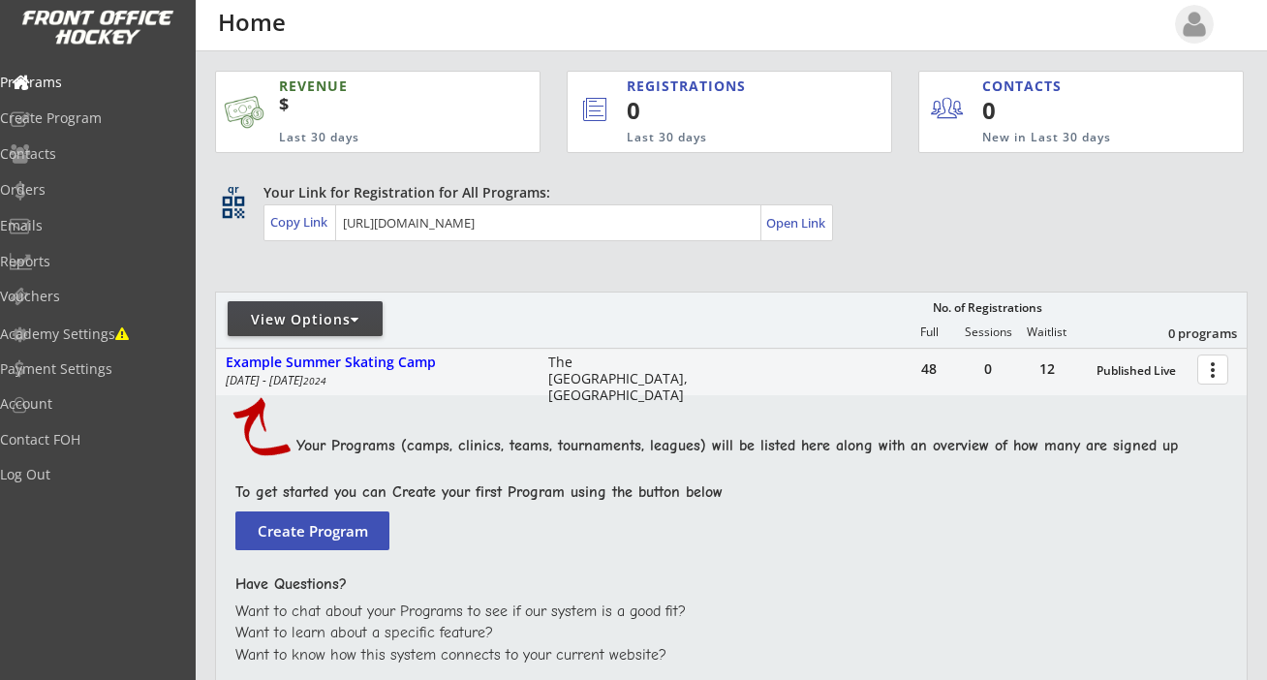
click at [1199, 23] on img at bounding box center [1194, 24] width 39 height 39
click at [1194, 23] on img at bounding box center [1194, 24] width 39 height 39
click at [76, 78] on div "Programs" at bounding box center [92, 83] width 174 height 14
click at [75, 152] on div "Contacts" at bounding box center [92, 154] width 174 height 14
select select ""Players""
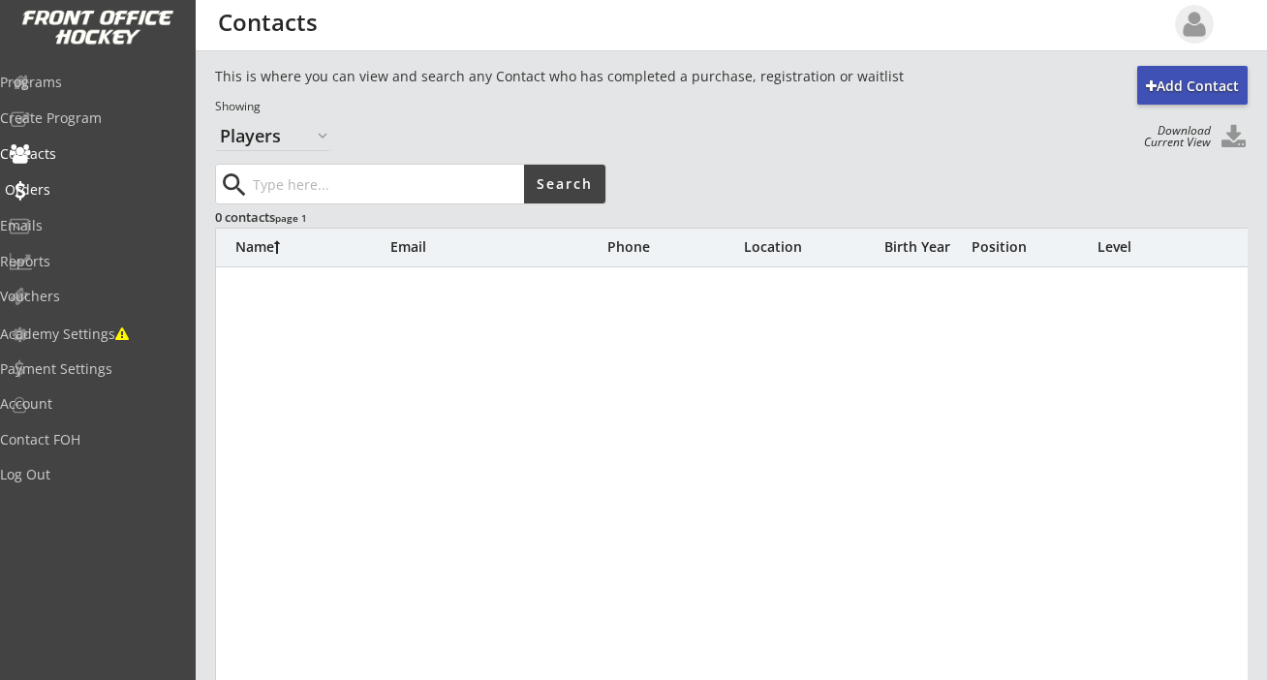
click at [77, 183] on div "Orders" at bounding box center [92, 190] width 174 height 14
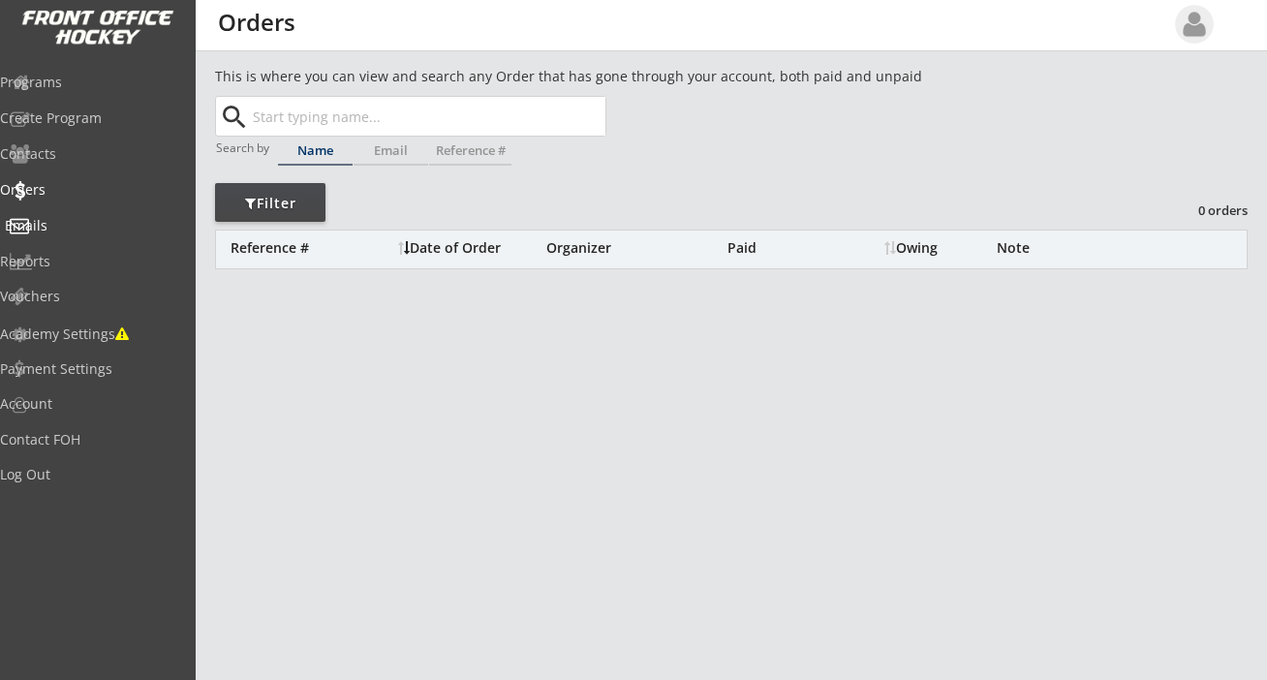
click at [82, 219] on div "Emails" at bounding box center [92, 226] width 174 height 14
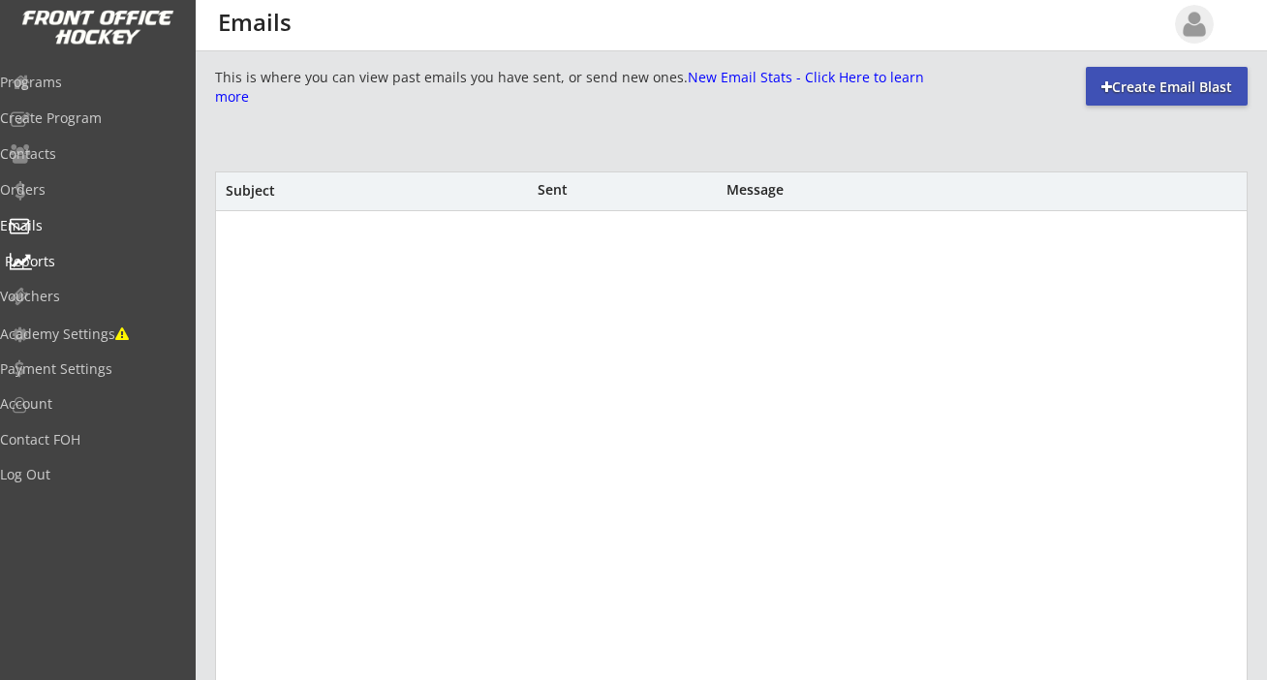
click at [76, 258] on div "Reports" at bounding box center [92, 262] width 174 height 14
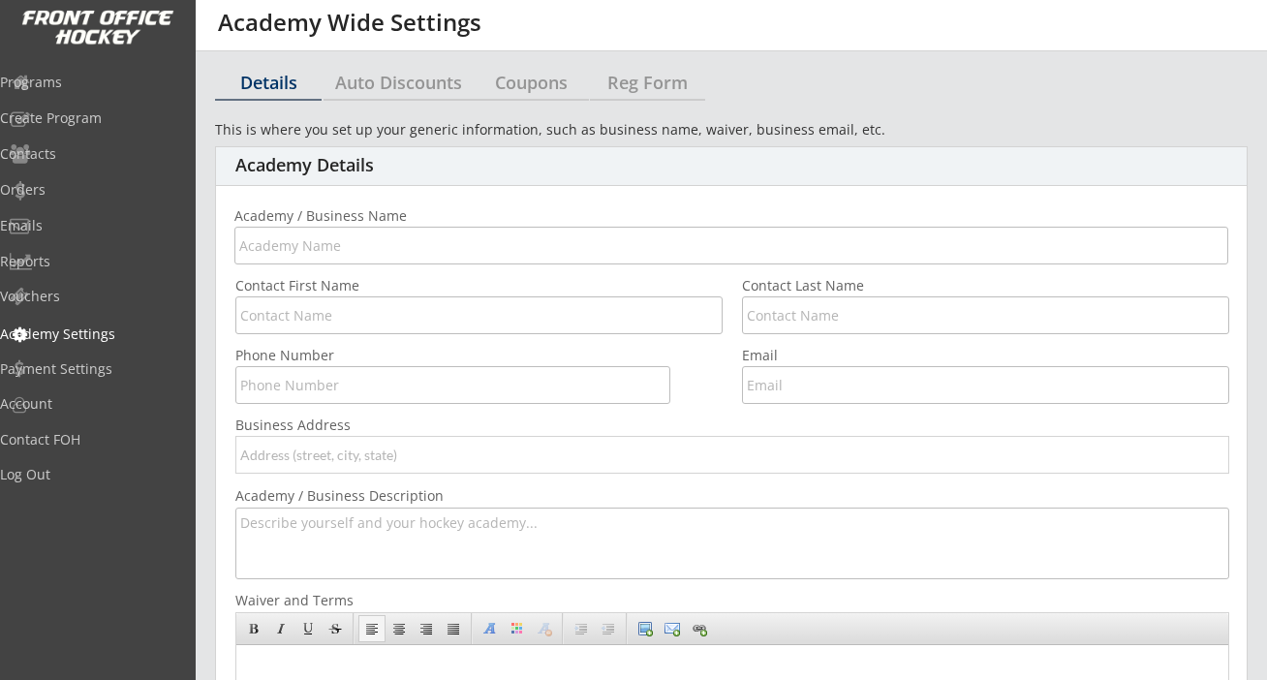
type input "CanWest Athletics Inc"
type input "[PERSON_NAME]"
type input "[EMAIL_ADDRESS][DOMAIN_NAME]"
type input "[STREET_ADDRESS]"
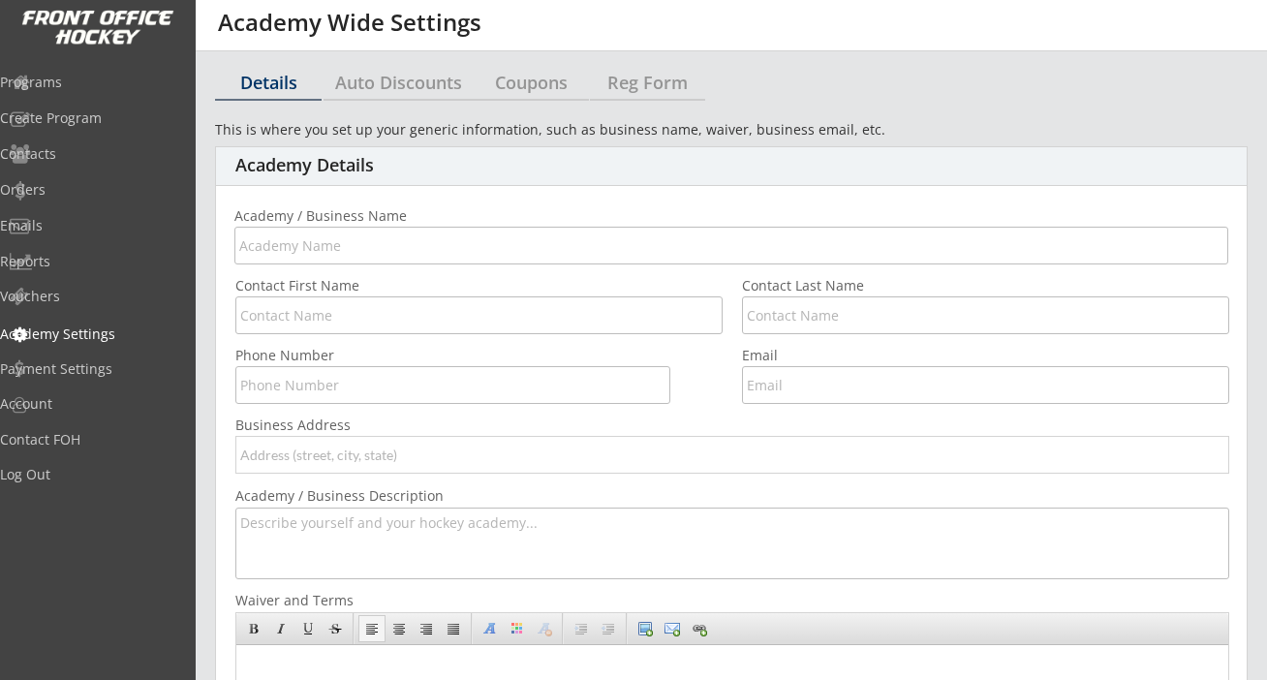
select select ""CAD""
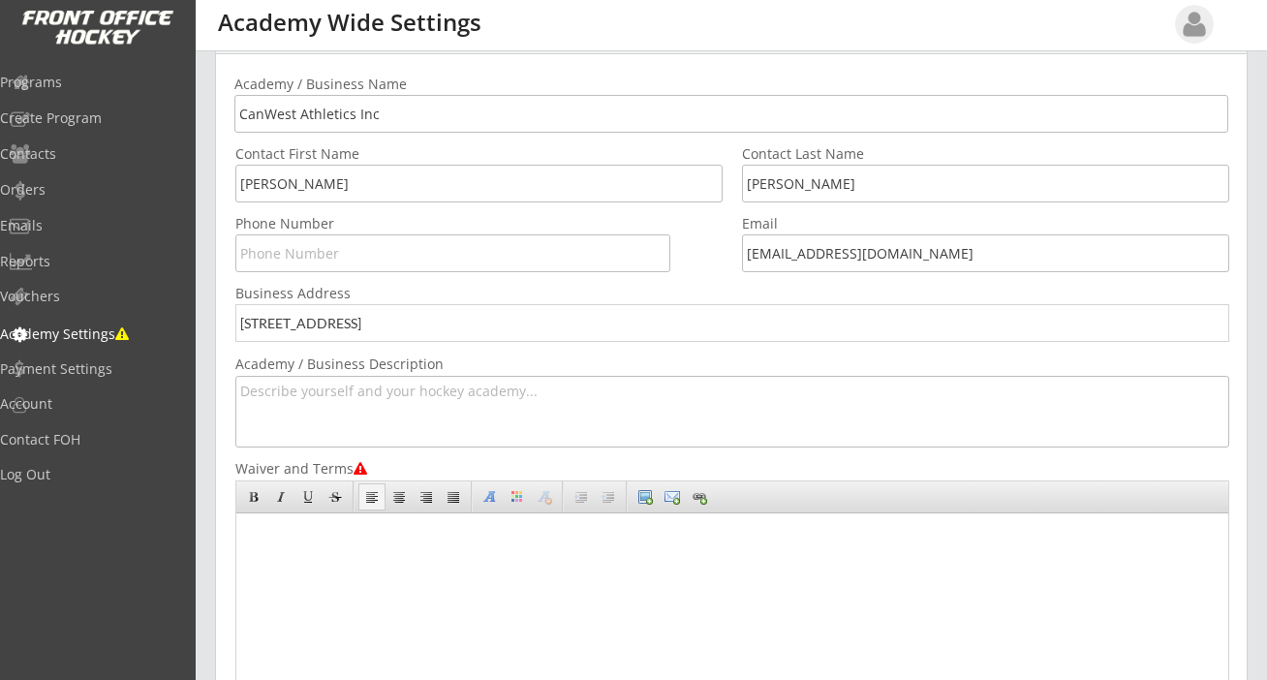
scroll to position [180, 0]
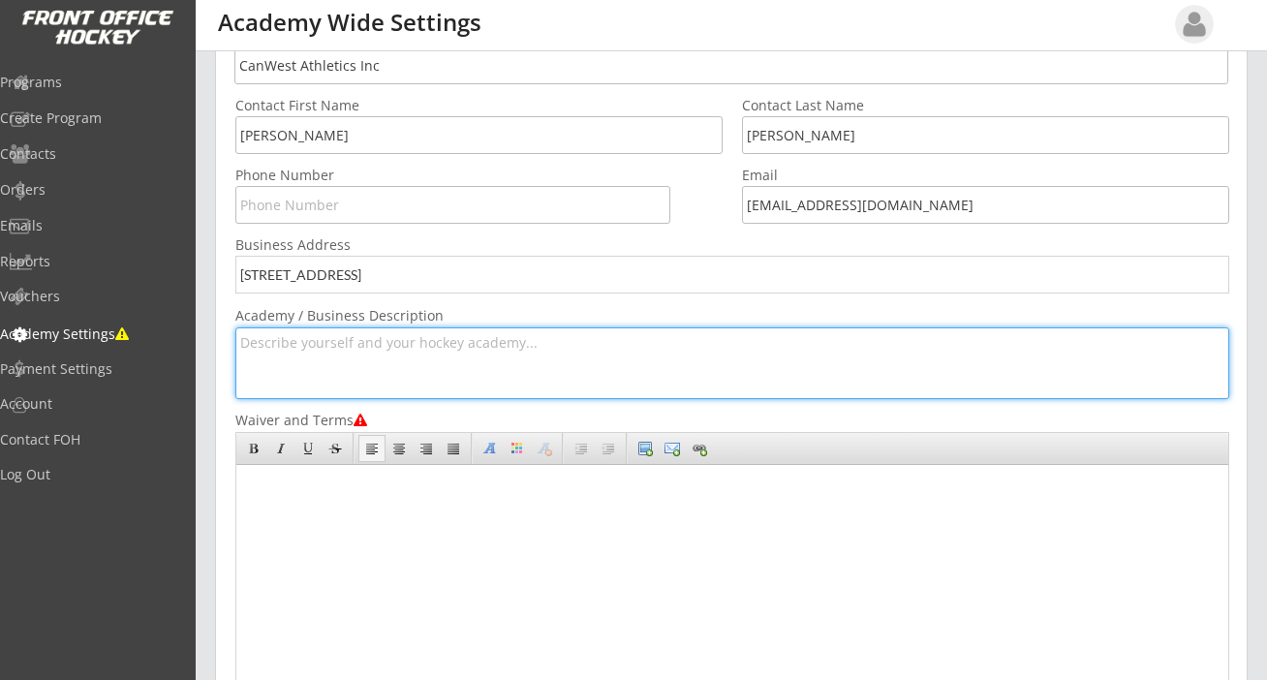
click at [439, 349] on textarea at bounding box center [732, 363] width 994 height 72
click at [387, 485] on body at bounding box center [727, 580] width 982 height 231
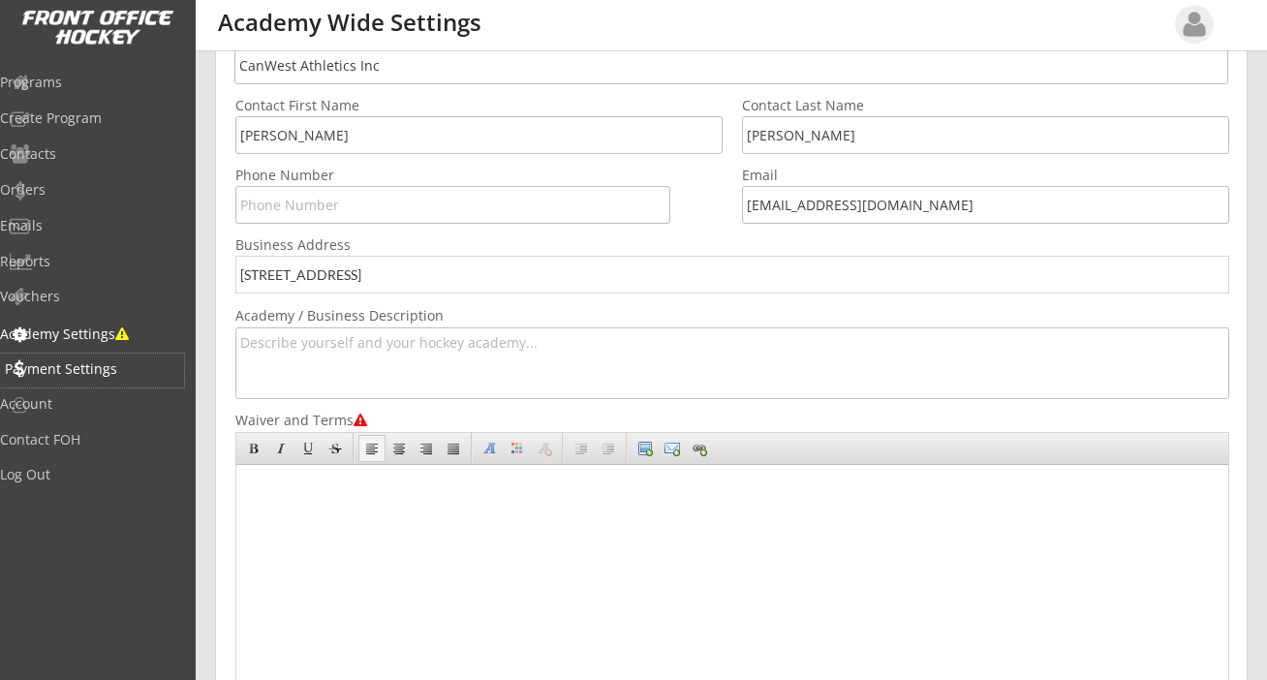
click at [136, 369] on div "Payment Settings" at bounding box center [92, 369] width 174 height 14
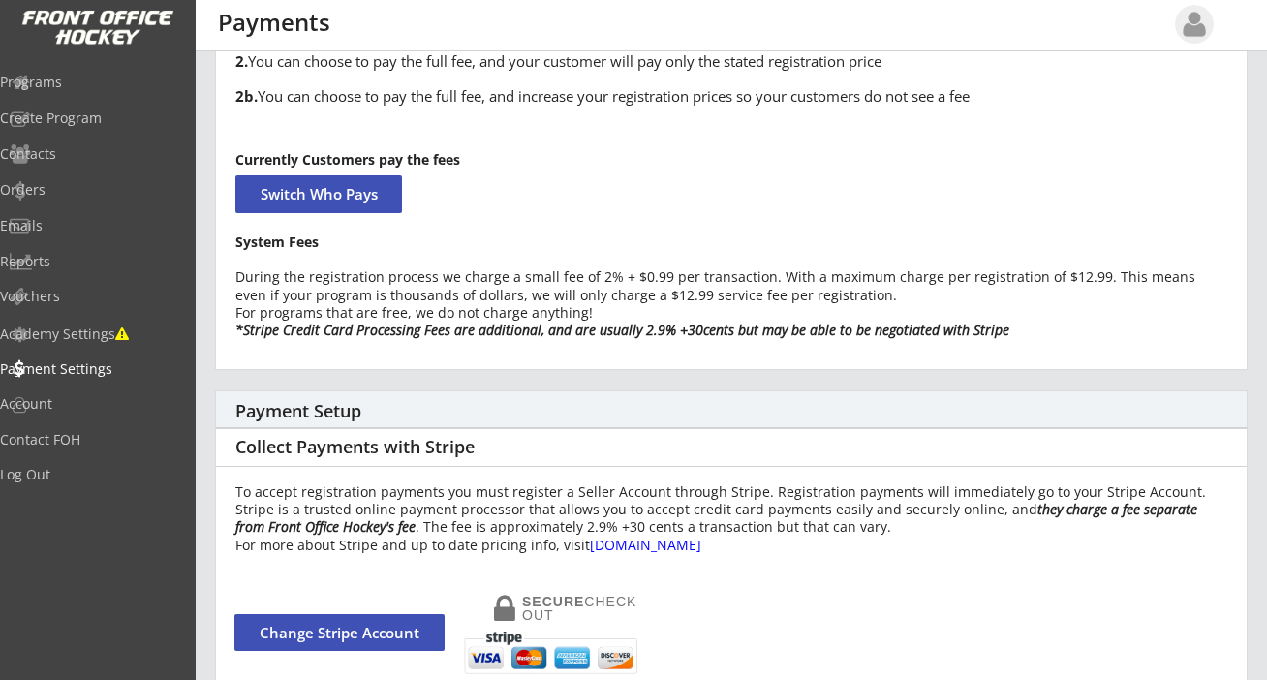
scroll to position [234, 0]
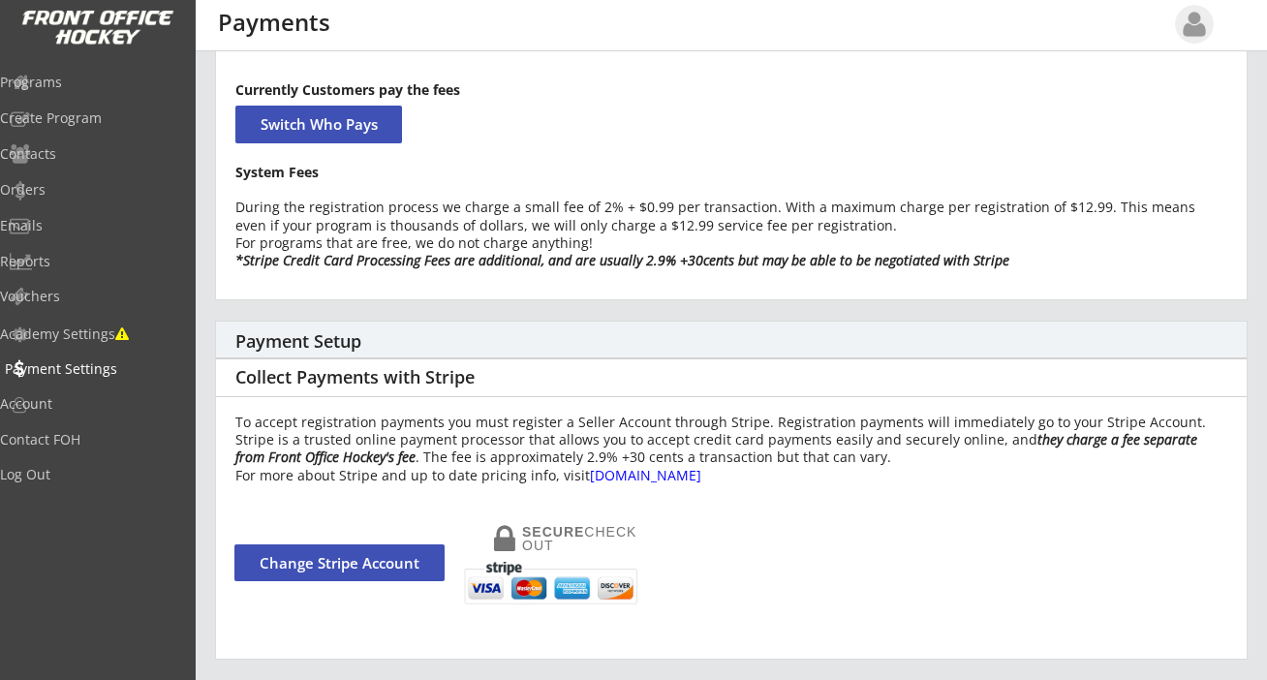
click at [132, 362] on div "Payment Settings" at bounding box center [92, 369] width 174 height 14
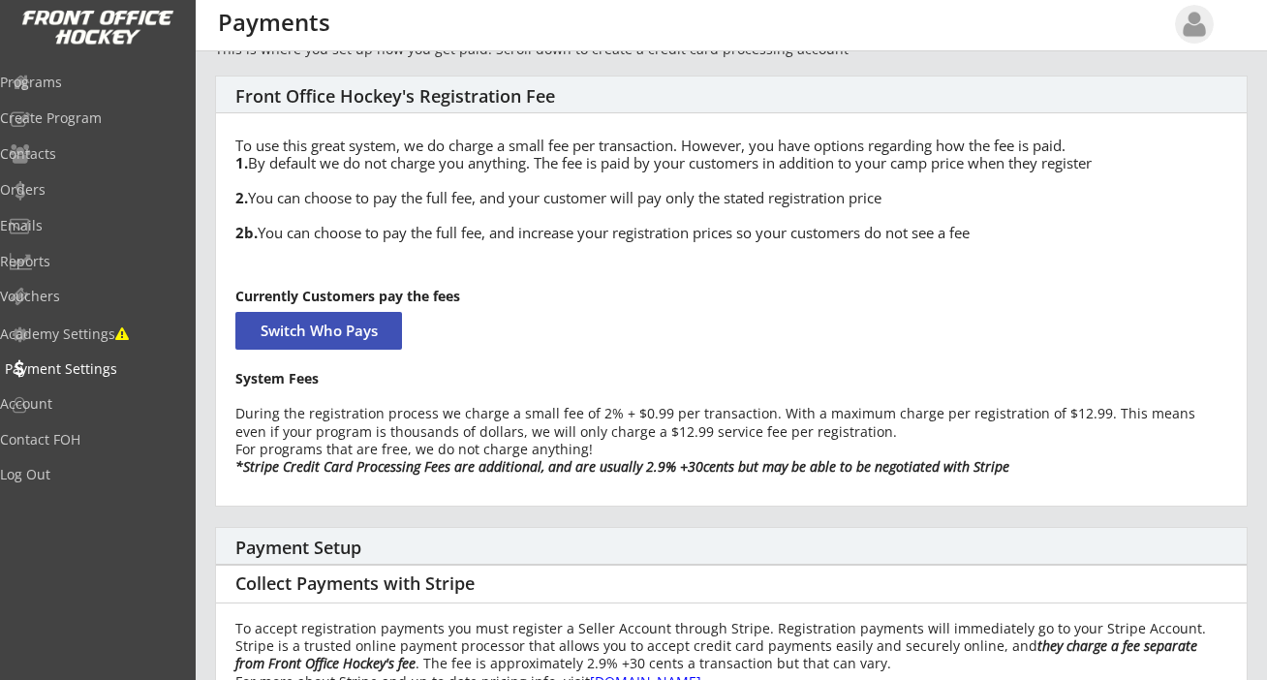
scroll to position [0, 0]
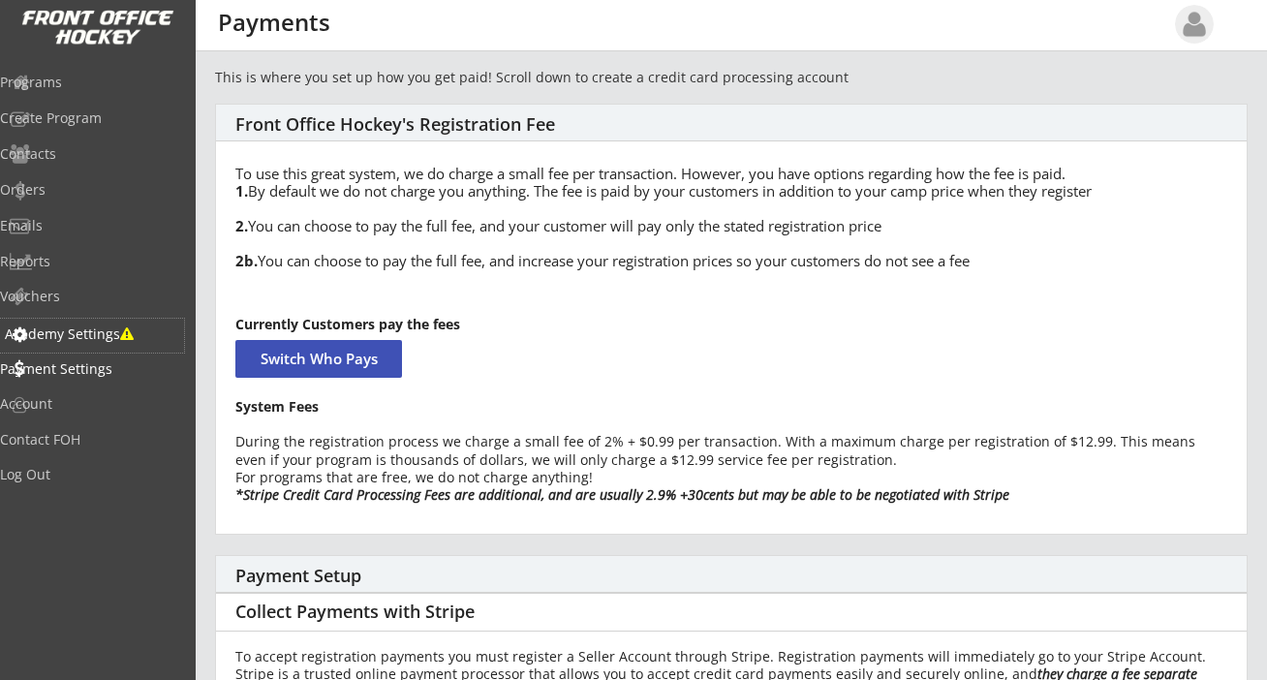
click at [115, 331] on div "Academy Settings" at bounding box center [92, 334] width 174 height 14
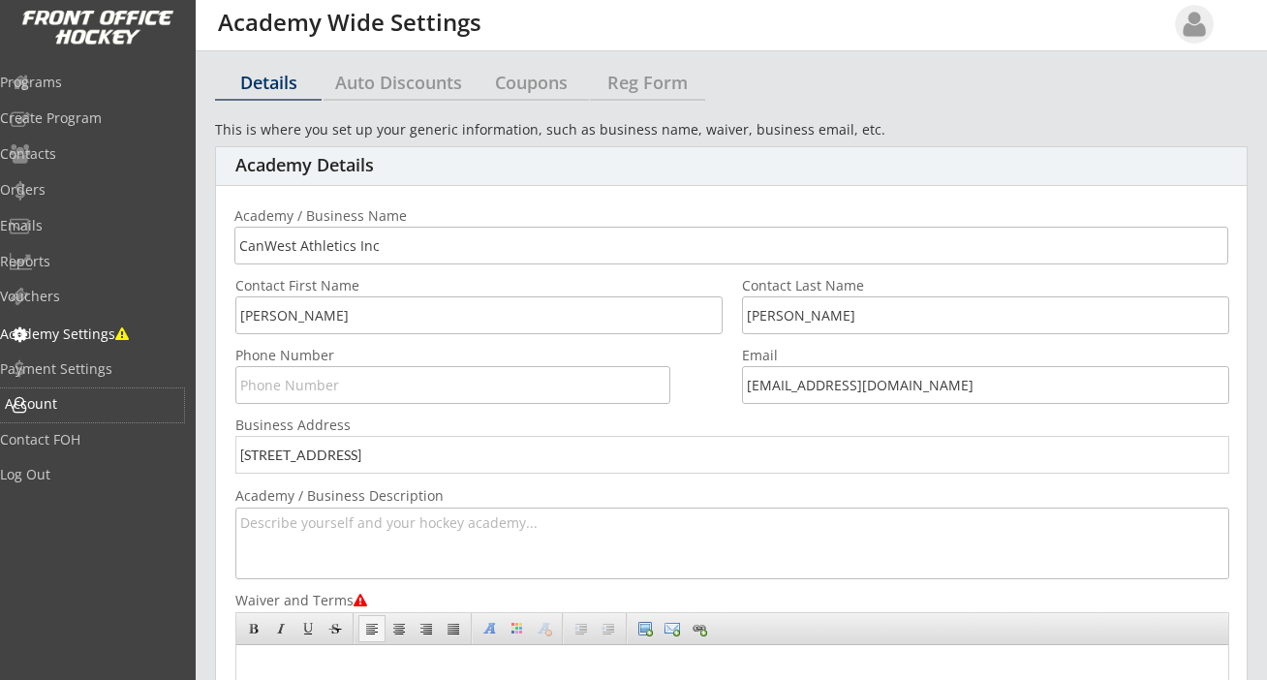
click at [90, 404] on div "Account" at bounding box center [92, 404] width 174 height 14
select select ""Yes""
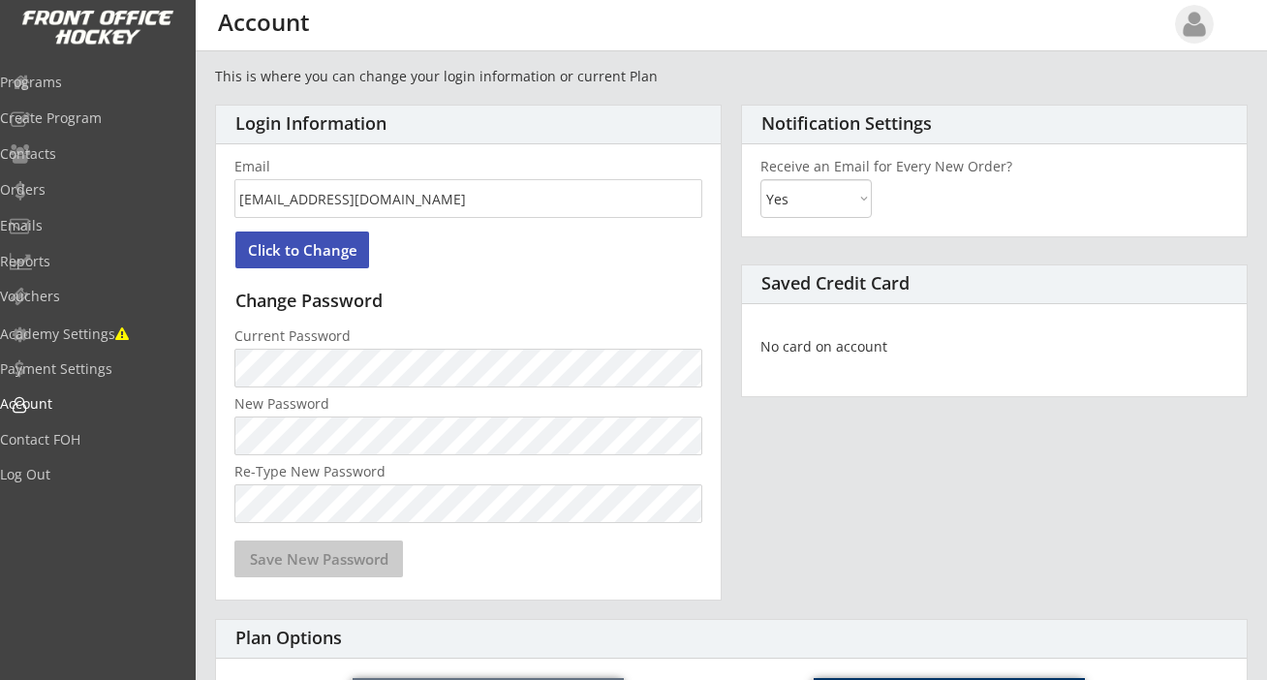
click at [854, 198] on select "Yes No" at bounding box center [815, 198] width 111 height 39
click at [760, 179] on select "Yes No" at bounding box center [815, 198] width 111 height 39
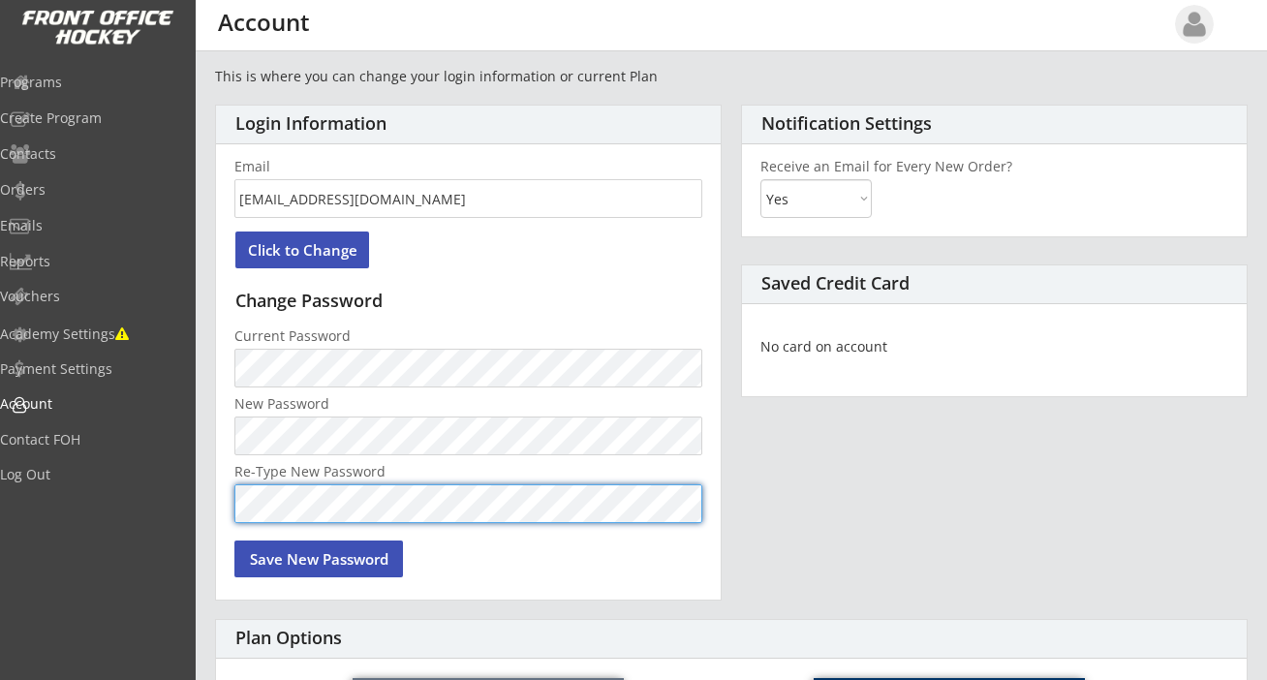
click at [306, 550] on button "Save New Password" at bounding box center [318, 559] width 169 height 37
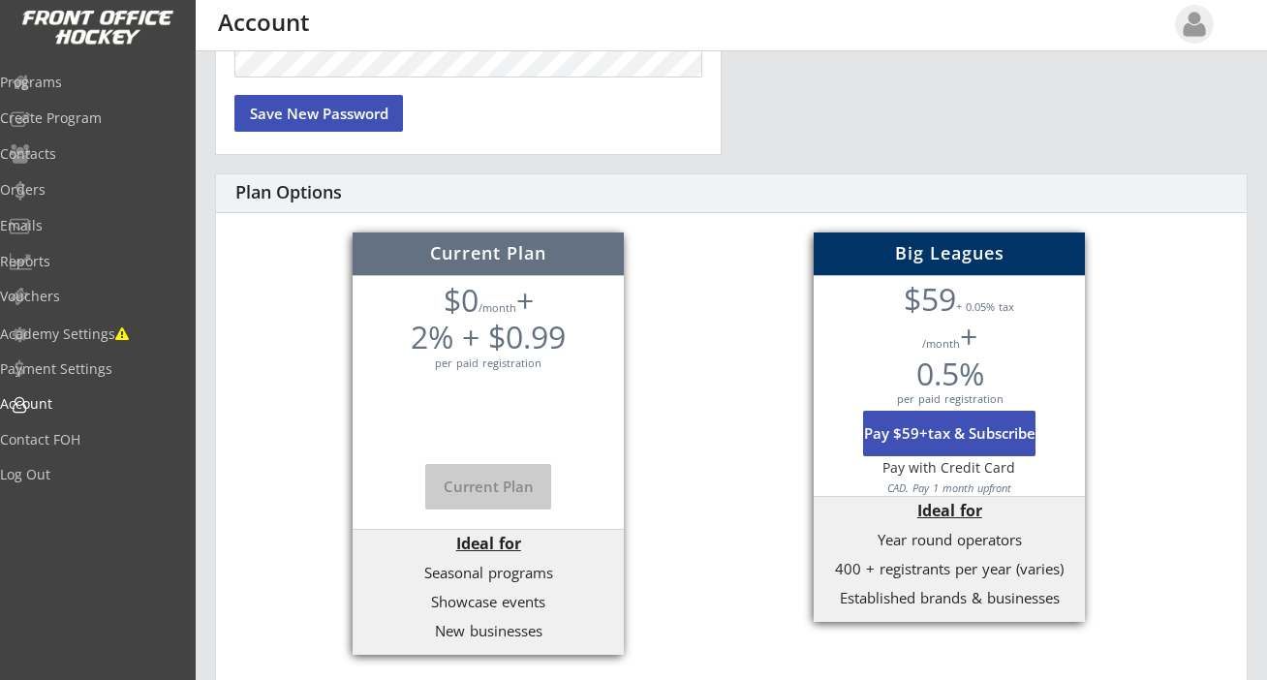
scroll to position [772, 0]
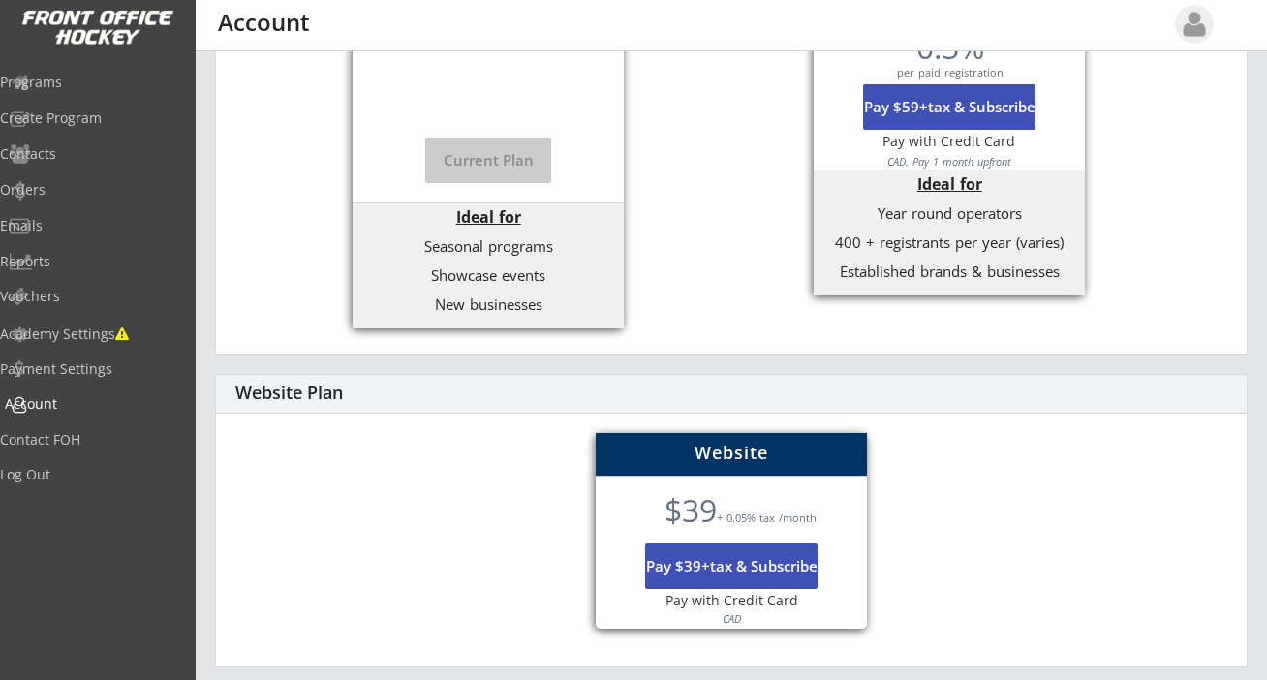
click at [86, 403] on div "Account" at bounding box center [92, 404] width 174 height 14
click at [117, 333] on div "Academy Settings" at bounding box center [92, 334] width 174 height 14
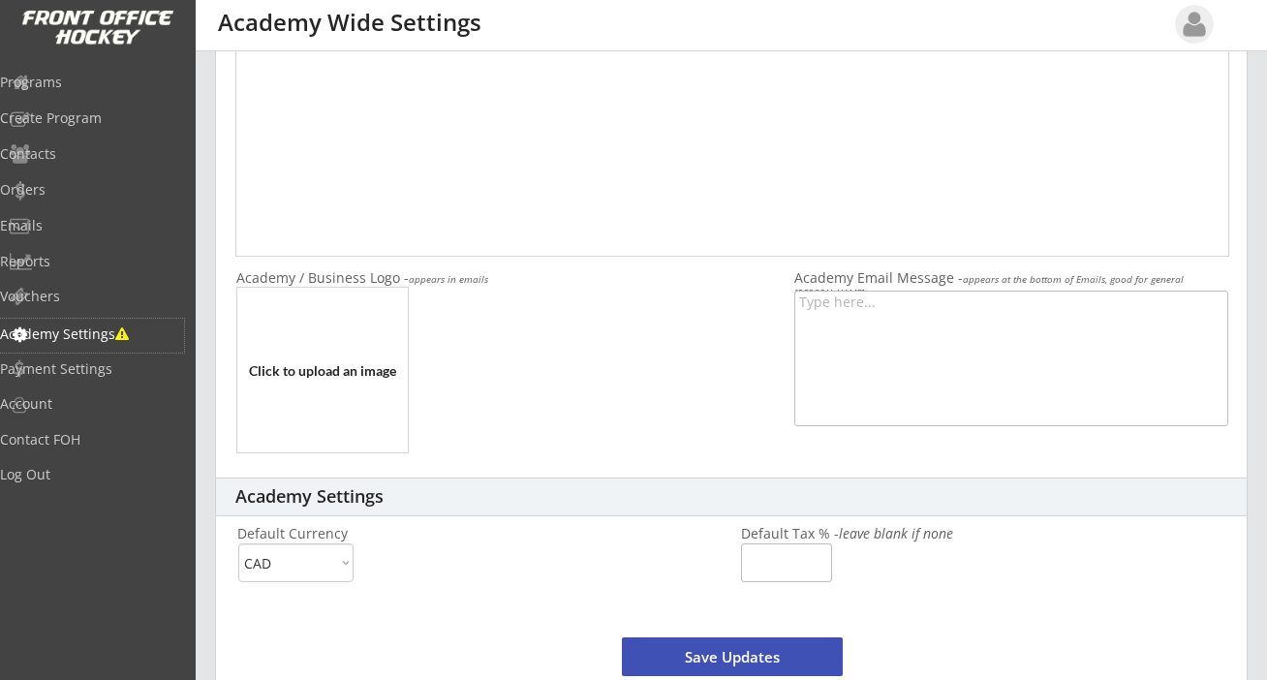
scroll to position [675, 0]
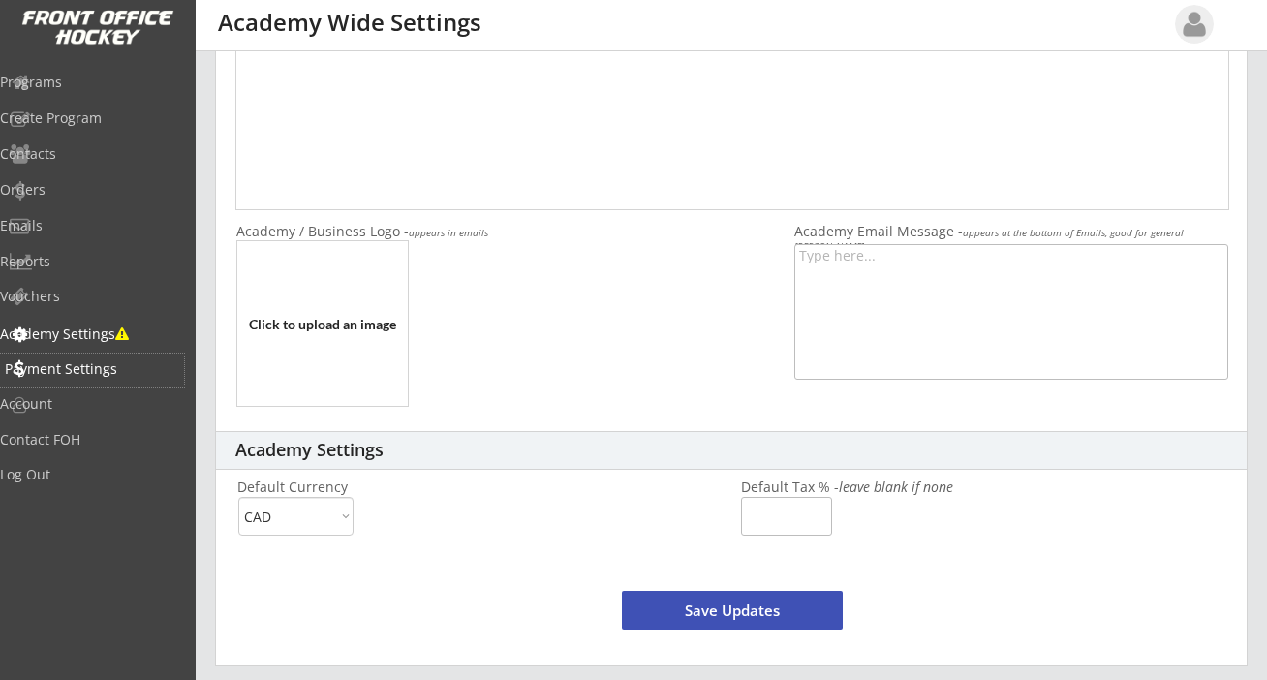
click at [109, 364] on div "Payment Settings" at bounding box center [92, 369] width 174 height 14
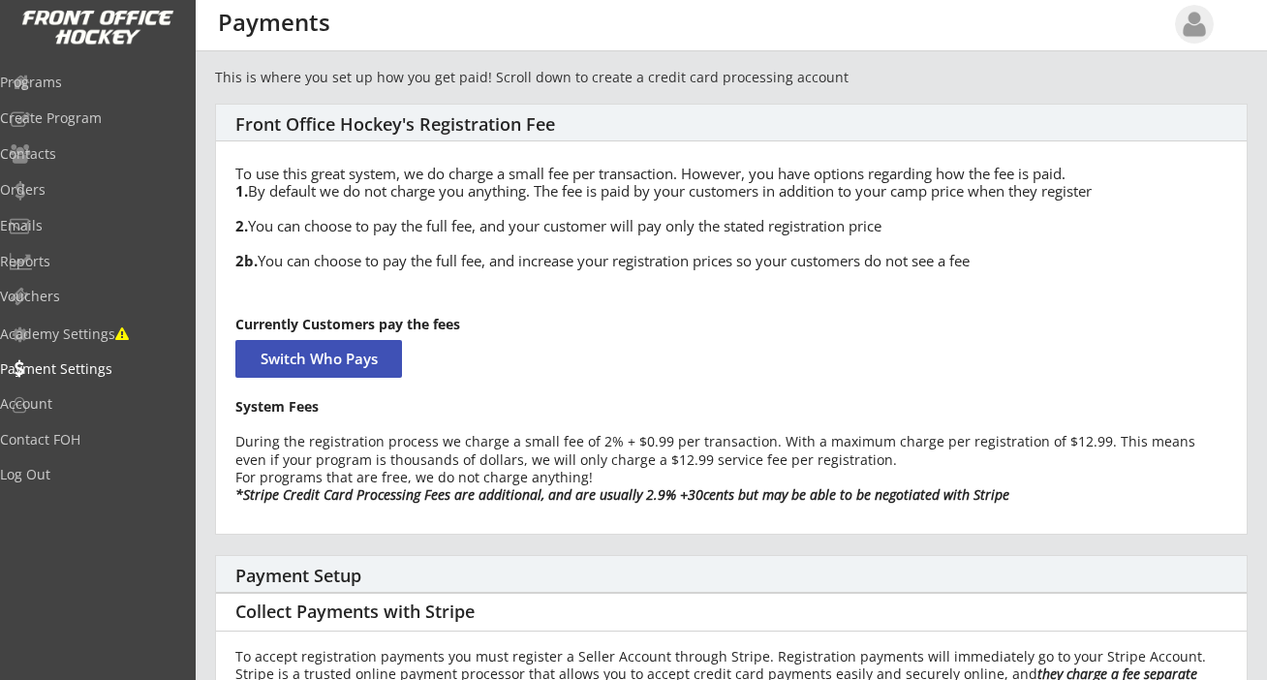
scroll to position [234, 0]
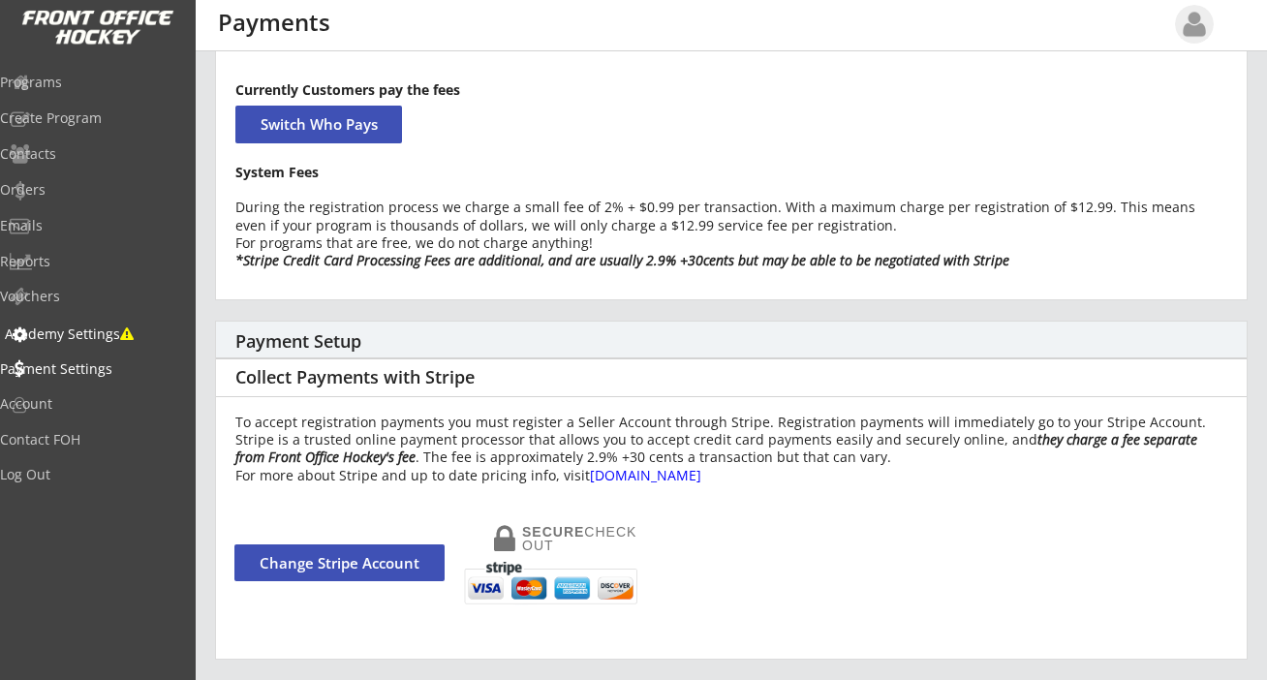
click at [95, 331] on div "Academy Settings" at bounding box center [92, 334] width 174 height 14
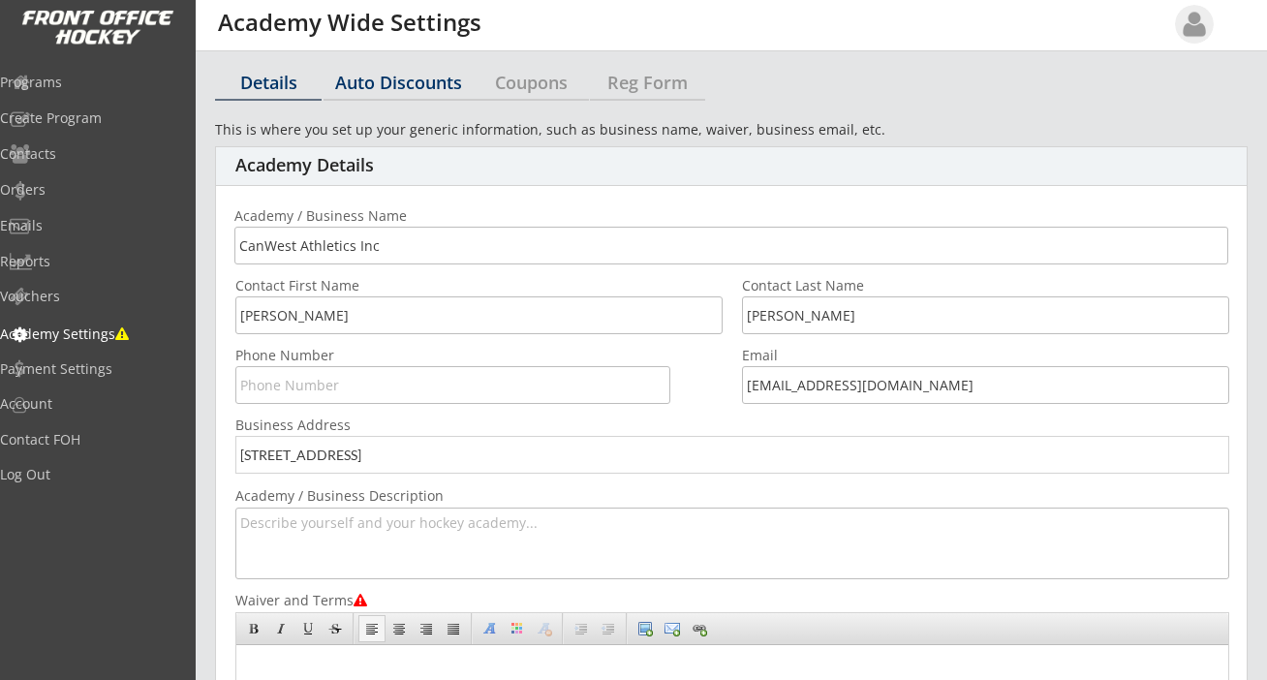
click at [412, 74] on div "Auto Discounts" at bounding box center [399, 82] width 150 height 17
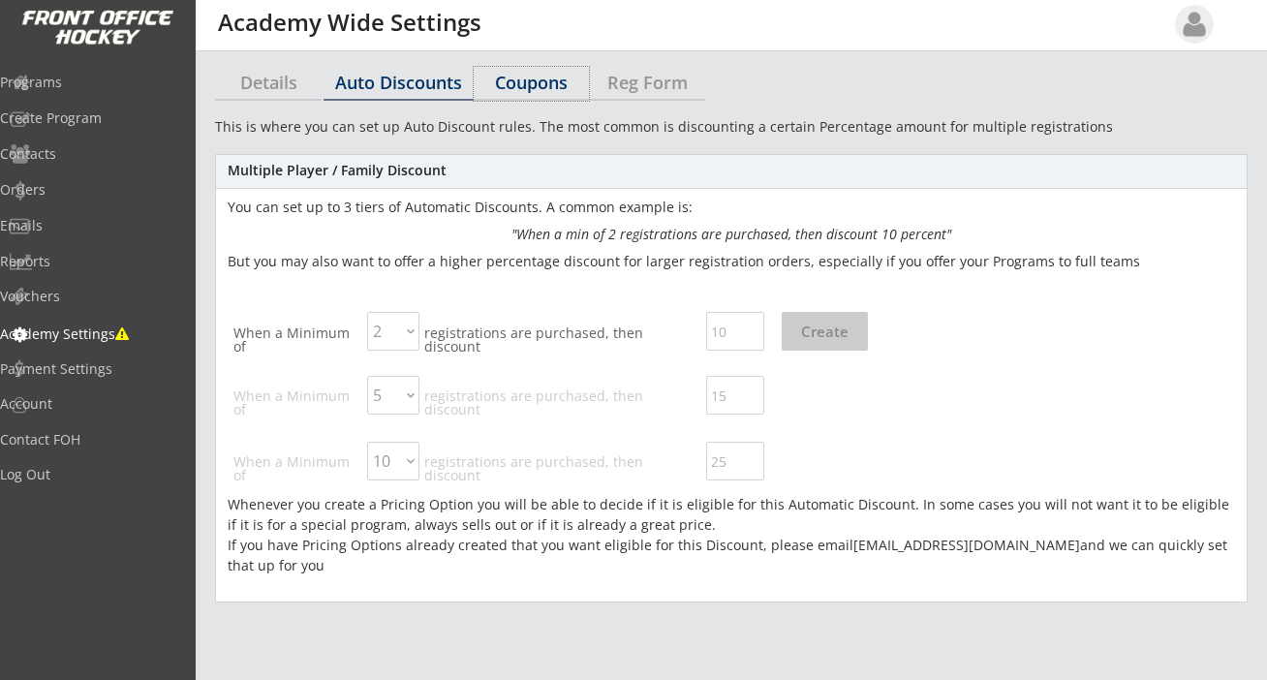
click at [529, 74] on div "Coupons" at bounding box center [531, 82] width 115 height 17
select select ""Showing all by date made""
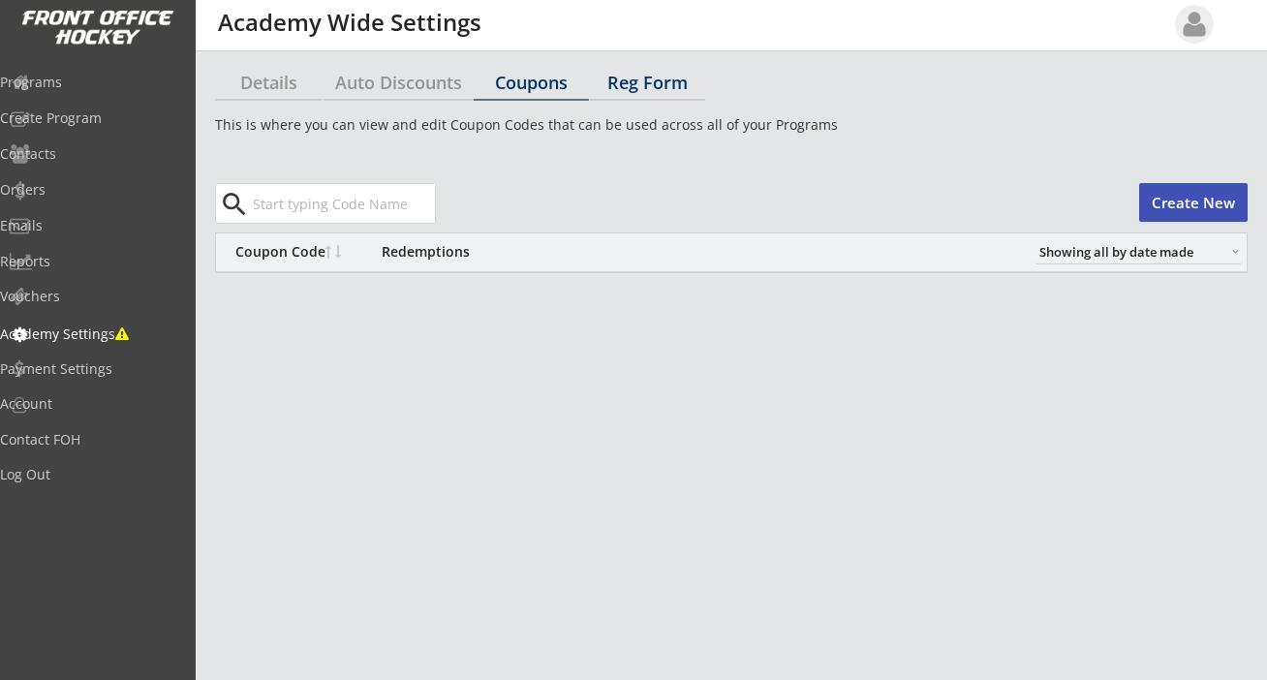
click at [652, 78] on div "Reg Form" at bounding box center [647, 82] width 115 height 17
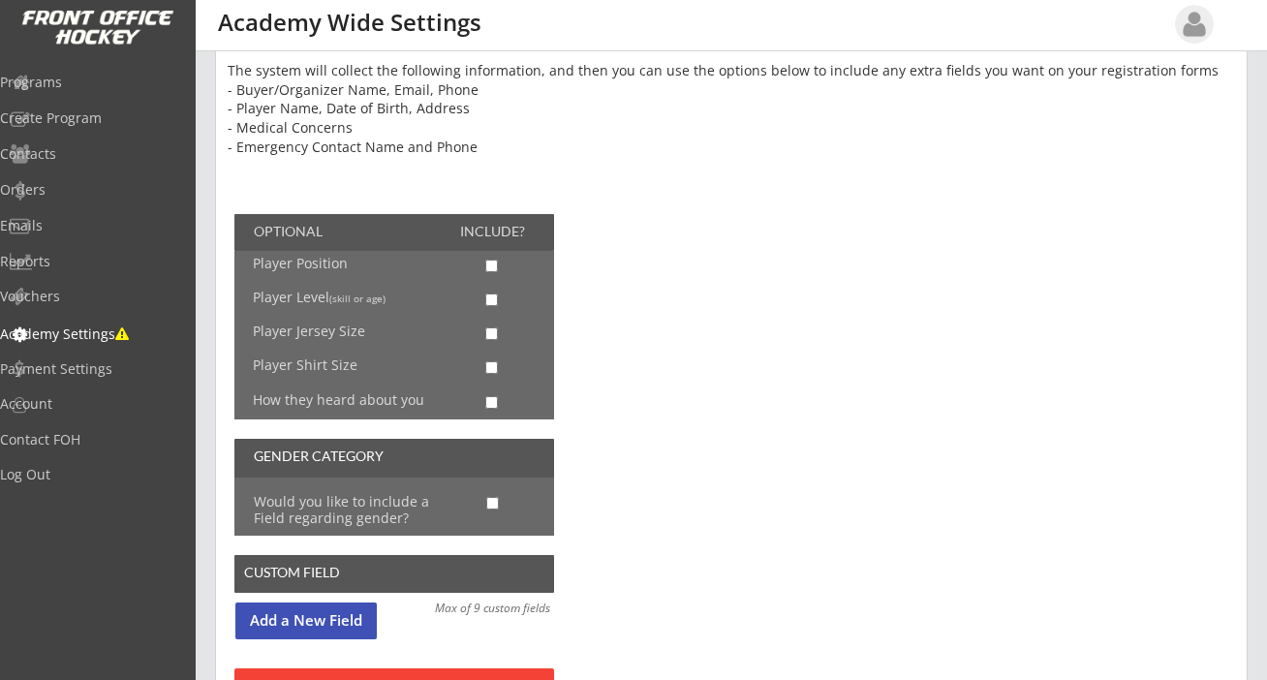
scroll to position [154, 0]
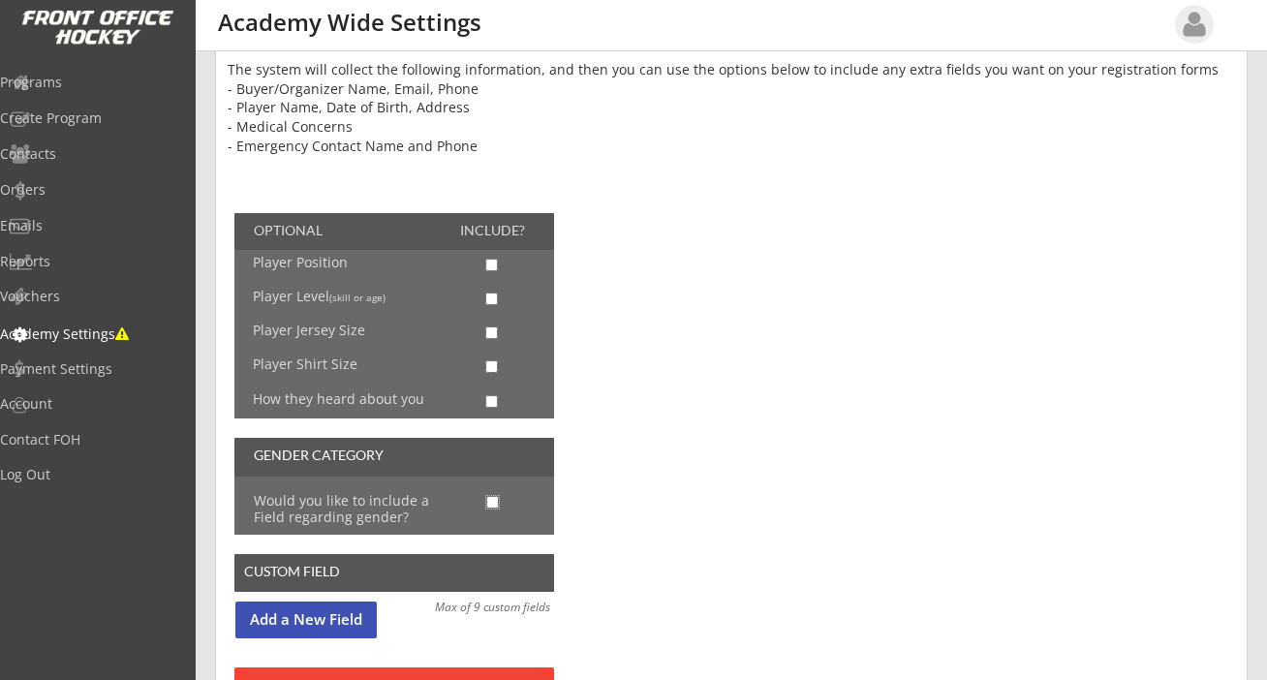
click at [493, 503] on input "checkbox" at bounding box center [492, 502] width 13 height 13
checkbox input "true"
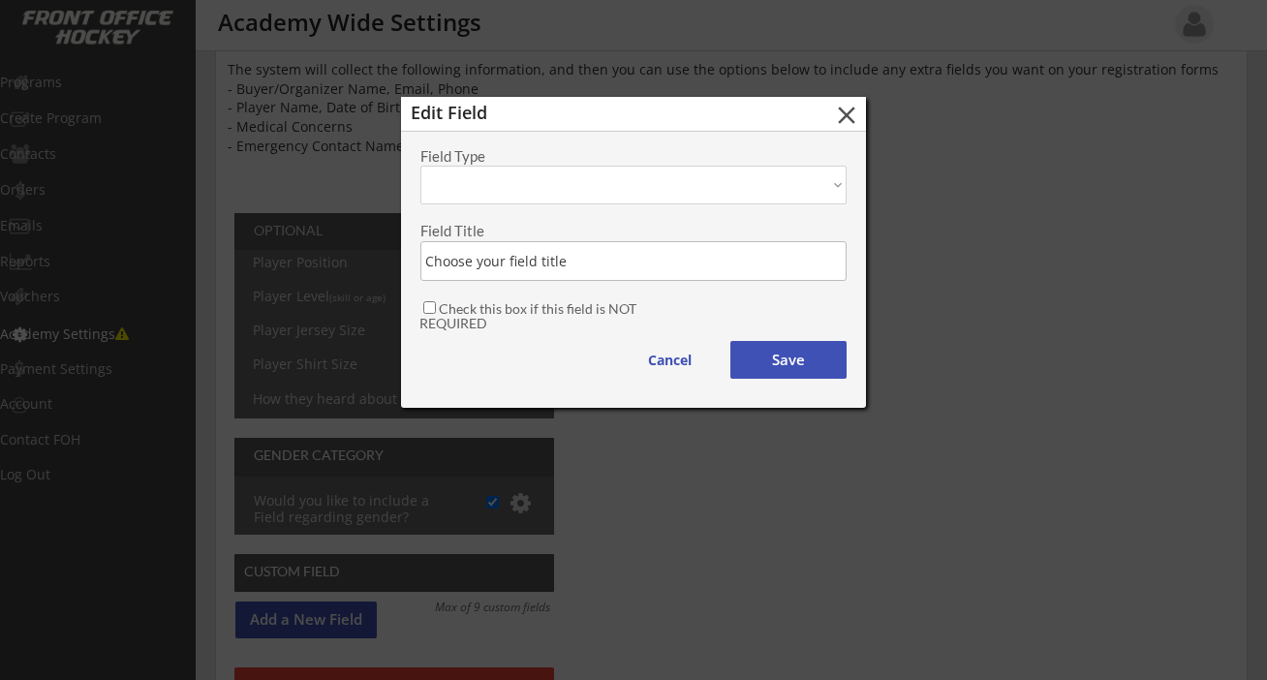
click at [507, 186] on select "Text Yes/No Dropdown" at bounding box center [633, 185] width 426 height 39
select select ""Dropdown""
click at [420, 166] on select "Text Yes/No Dropdown" at bounding box center [633, 185] width 426 height 39
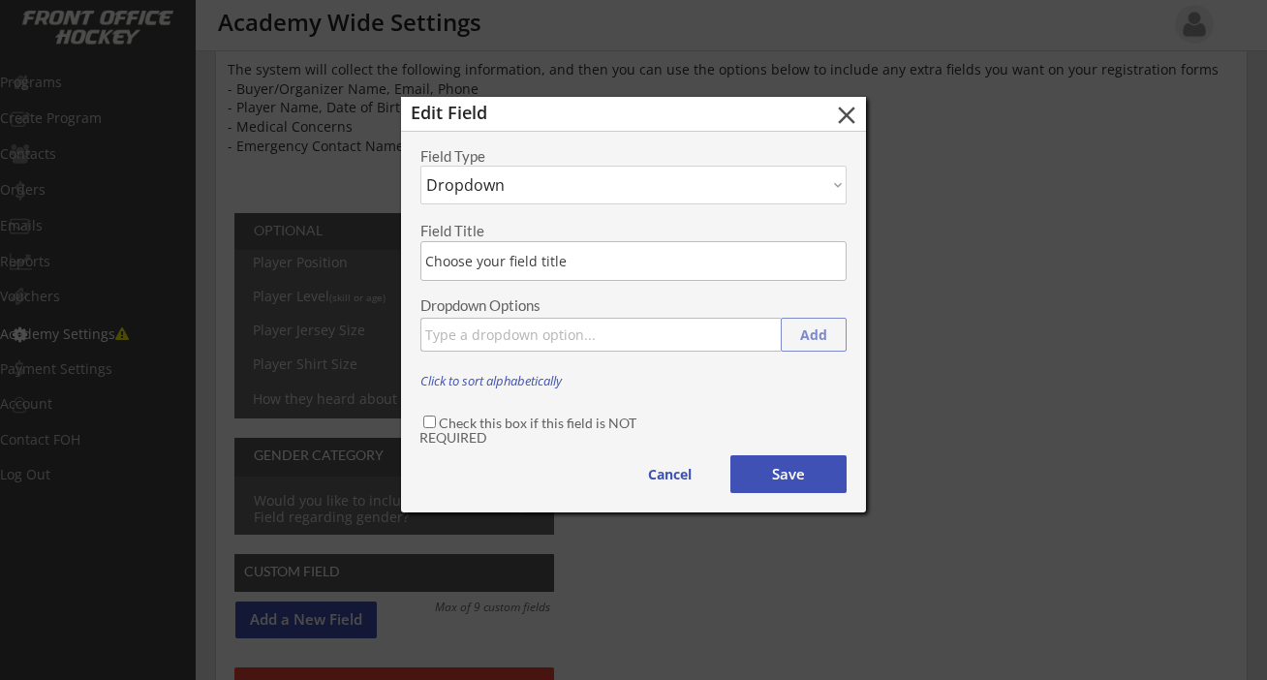
click at [529, 259] on input "input" at bounding box center [633, 261] width 426 height 40
click at [576, 263] on input "input" at bounding box center [633, 261] width 426 height 40
type input "Preferred Gender"
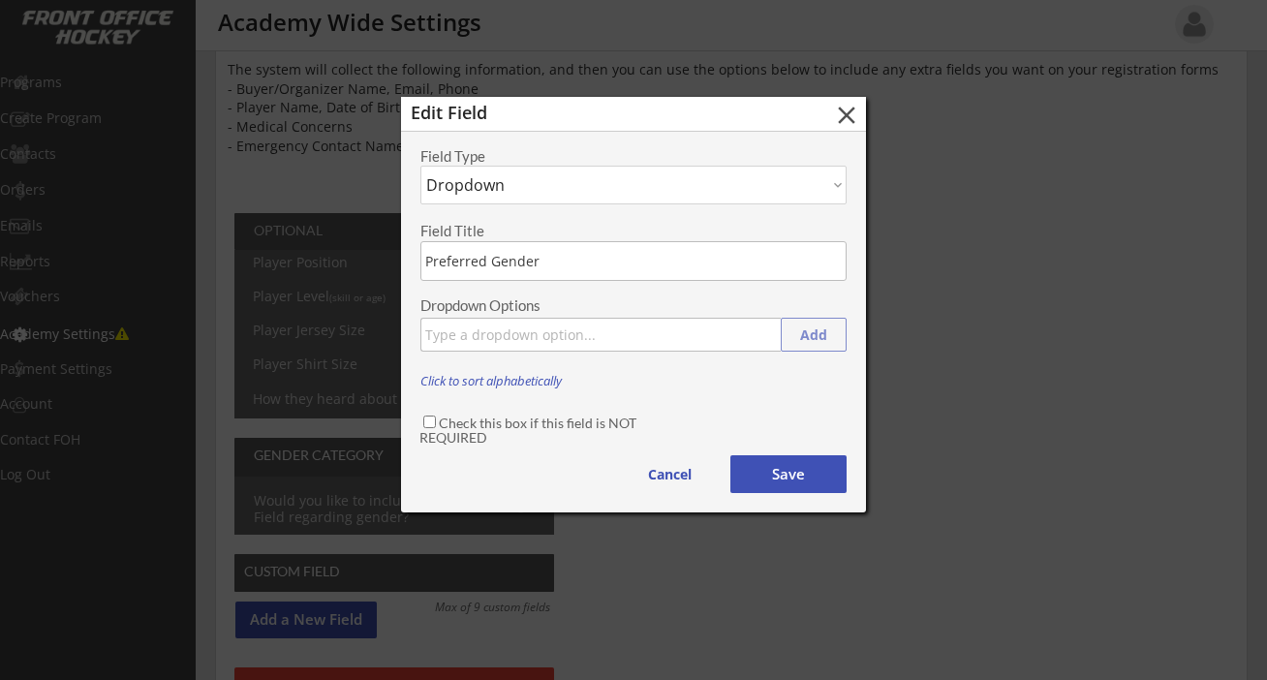
click at [586, 340] on input "input" at bounding box center [600, 335] width 360 height 34
type input "[DEMOGRAPHIC_DATA]"
click at [818, 332] on button "Add" at bounding box center [814, 335] width 66 height 34
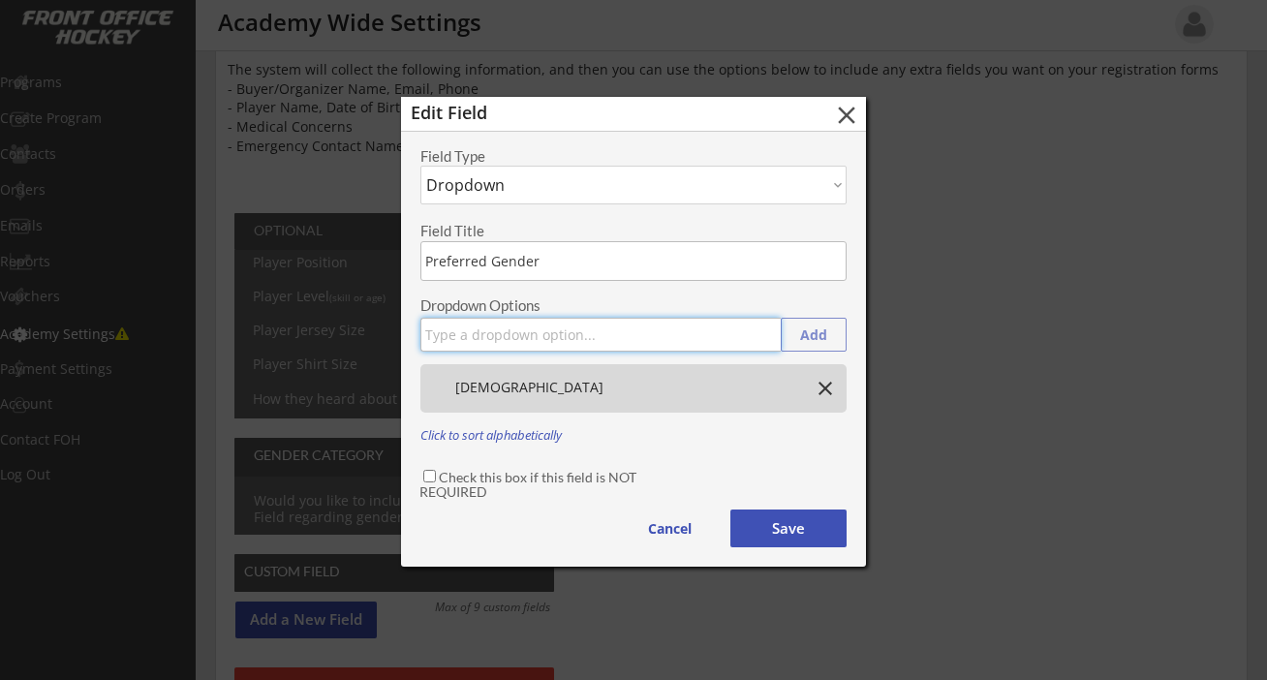
click at [576, 338] on input "input" at bounding box center [600, 335] width 360 height 34
type input "[DEMOGRAPHIC_DATA]"
click at [807, 340] on button "Add" at bounding box center [814, 335] width 66 height 34
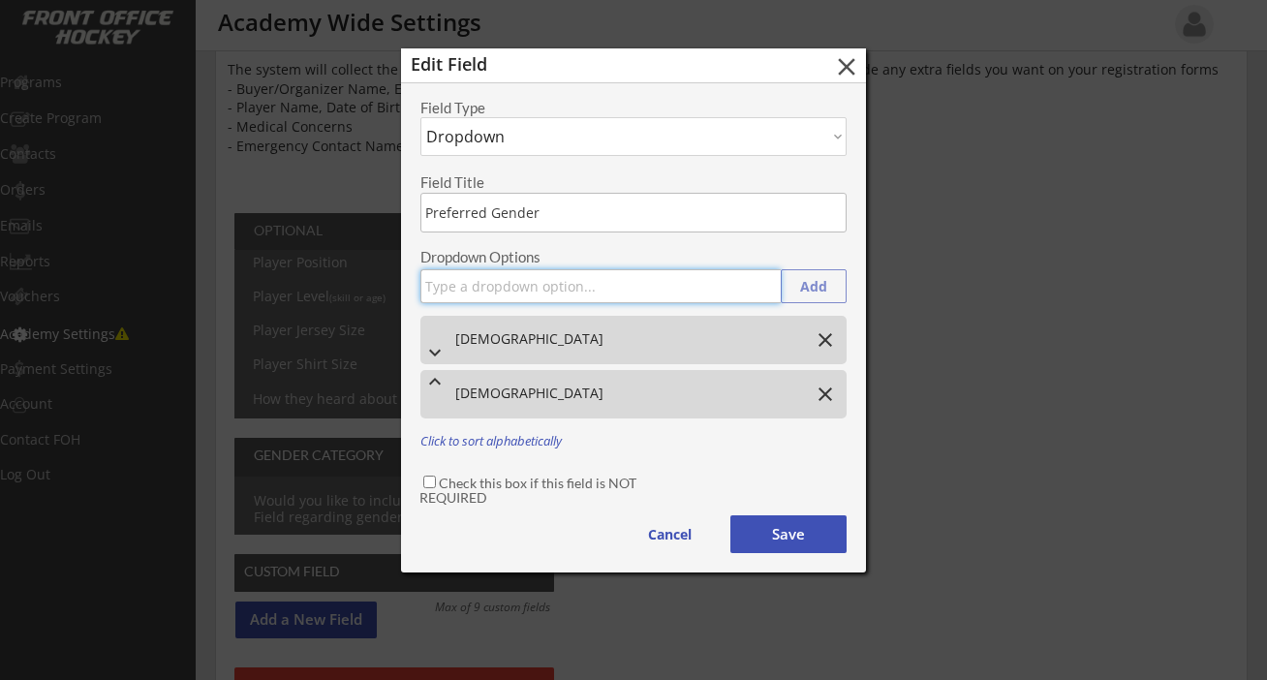
click at [566, 294] on input "input" at bounding box center [600, 286] width 360 height 34
type input "Prefer Not To Say"
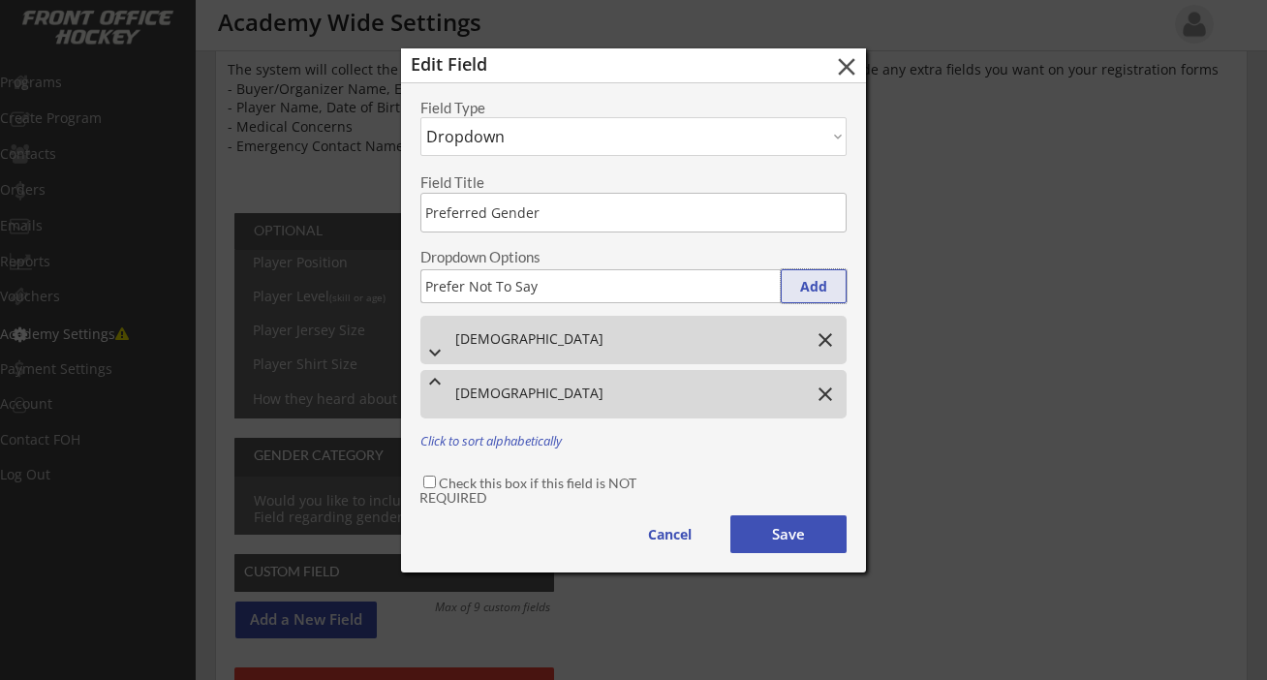
click at [812, 289] on button "Add" at bounding box center [814, 286] width 66 height 34
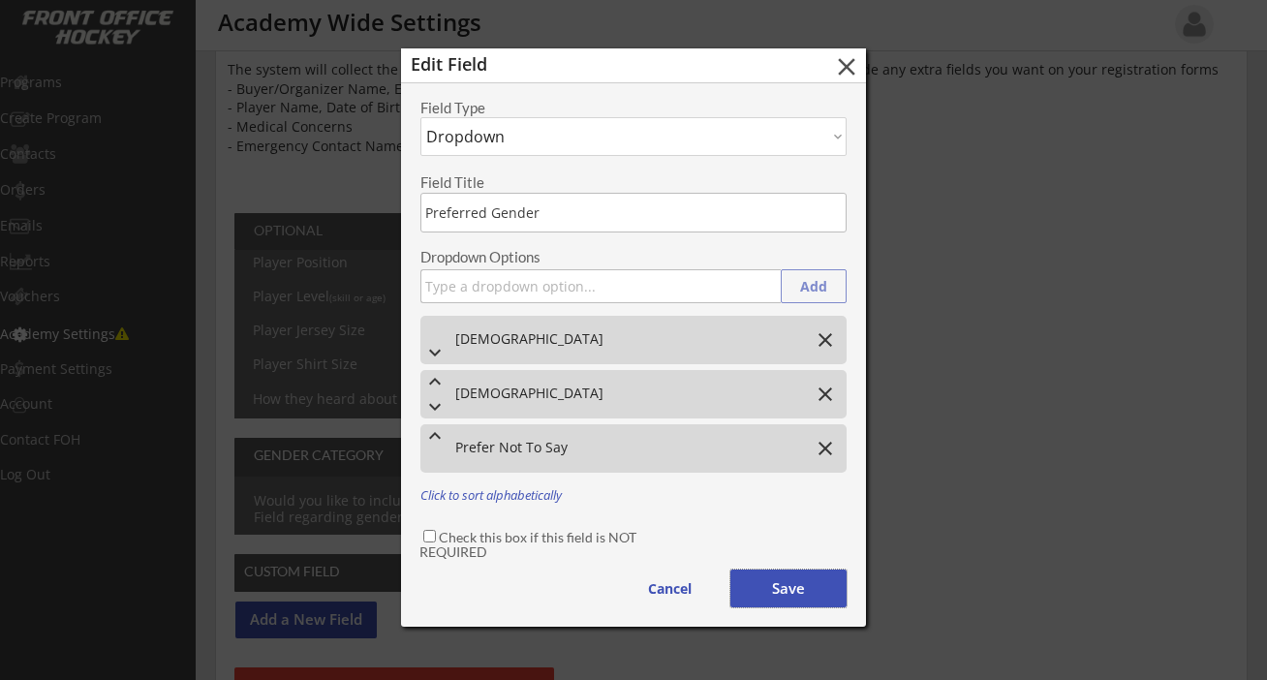
click at [753, 587] on button "Save" at bounding box center [788, 589] width 116 height 38
select select ""PLACEHOLDER_1427118222253""
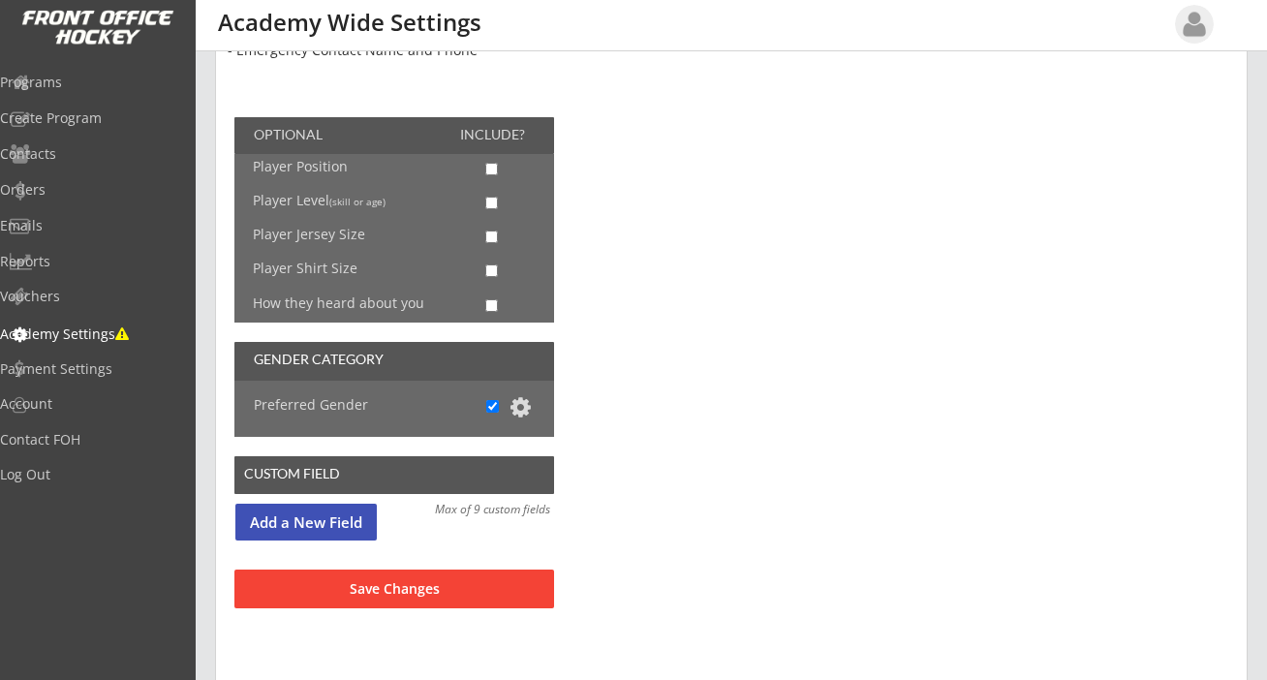
scroll to position [251, 0]
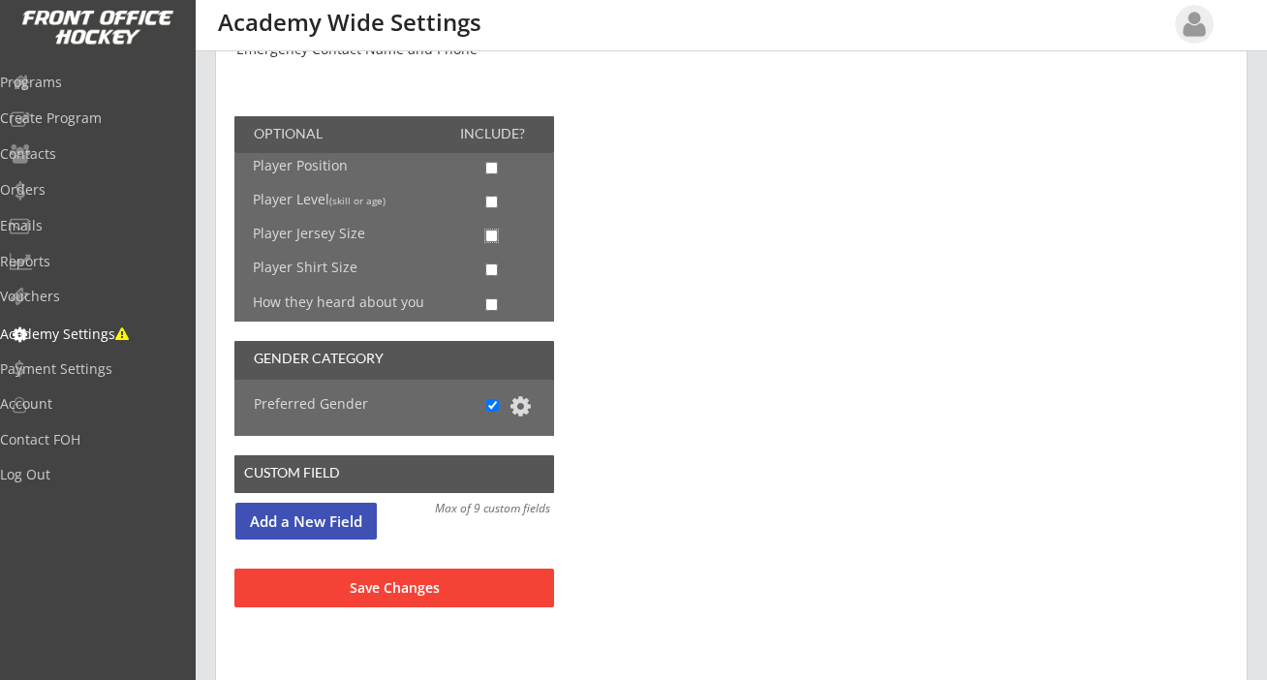
click at [494, 236] on input "checkbox" at bounding box center [491, 236] width 13 height 13
checkbox input "true"
click at [493, 201] on input "checkbox" at bounding box center [491, 202] width 13 height 13
checkbox input "true"
click at [494, 172] on input "checkbox" at bounding box center [491, 168] width 13 height 13
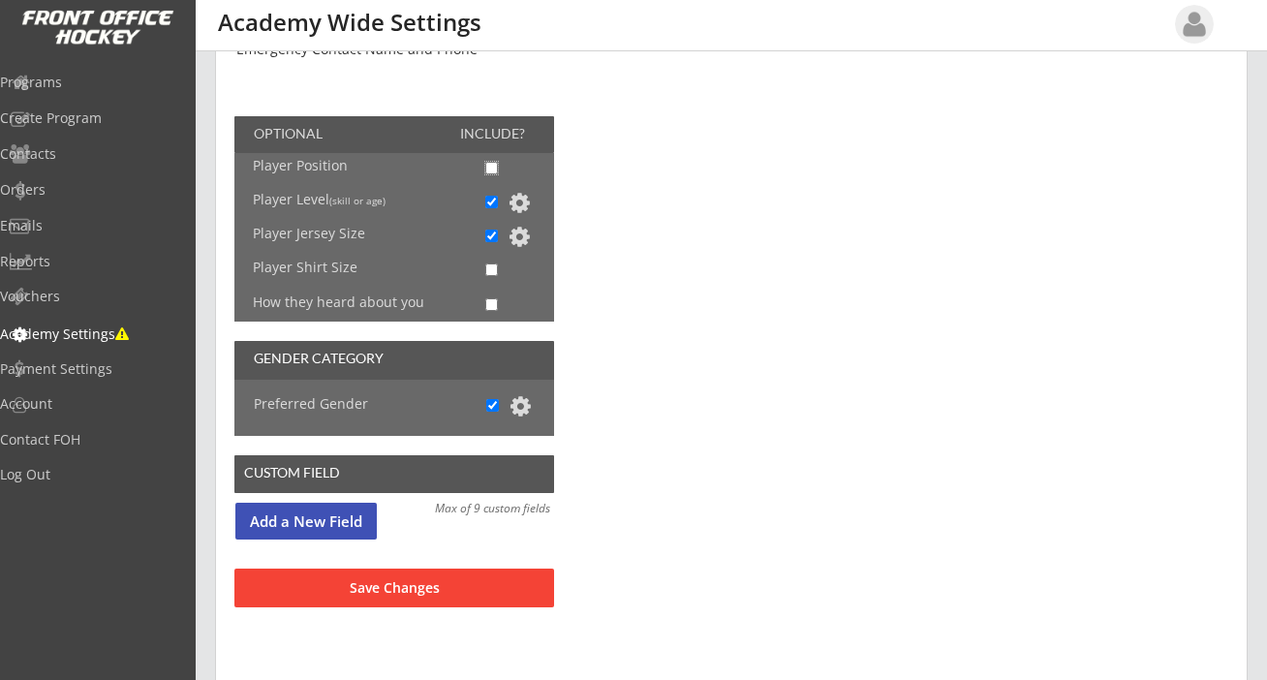
checkbox input "true"
click at [520, 202] on button at bounding box center [519, 202] width 23 height 23
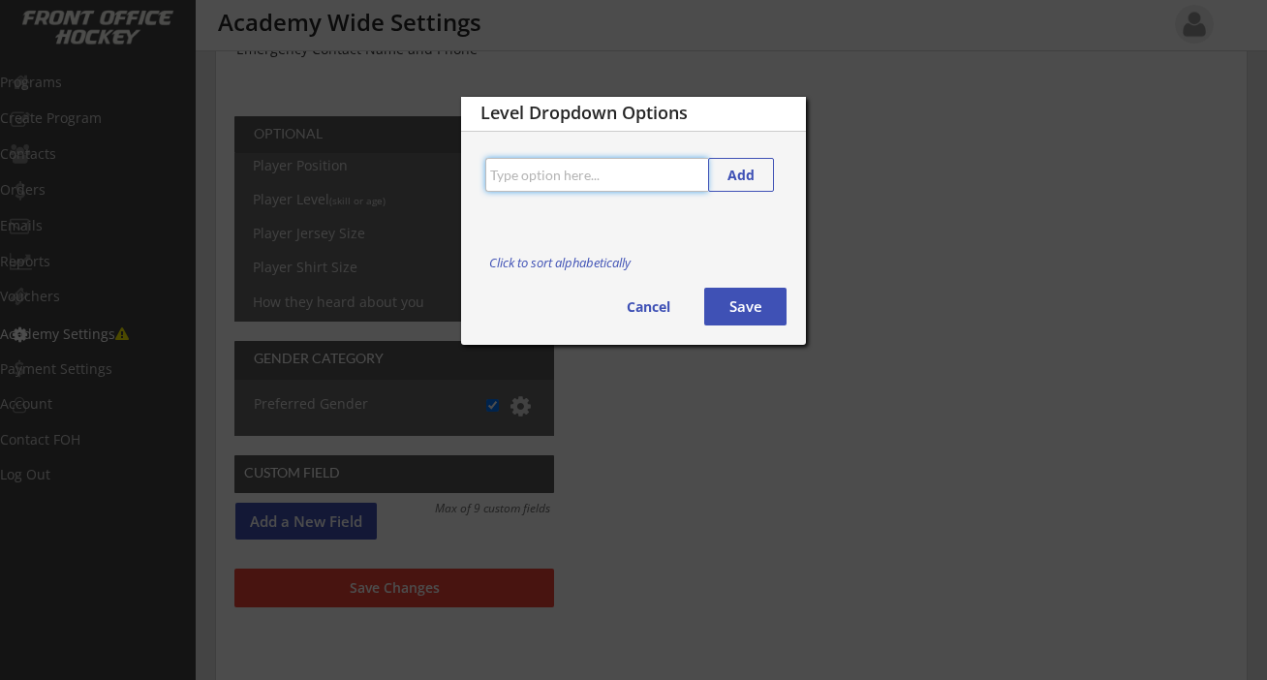
click at [560, 174] on input "input" at bounding box center [596, 175] width 223 height 34
click at [602, 172] on input "input" at bounding box center [596, 175] width 223 height 34
type input "2020 Top Tier Player"
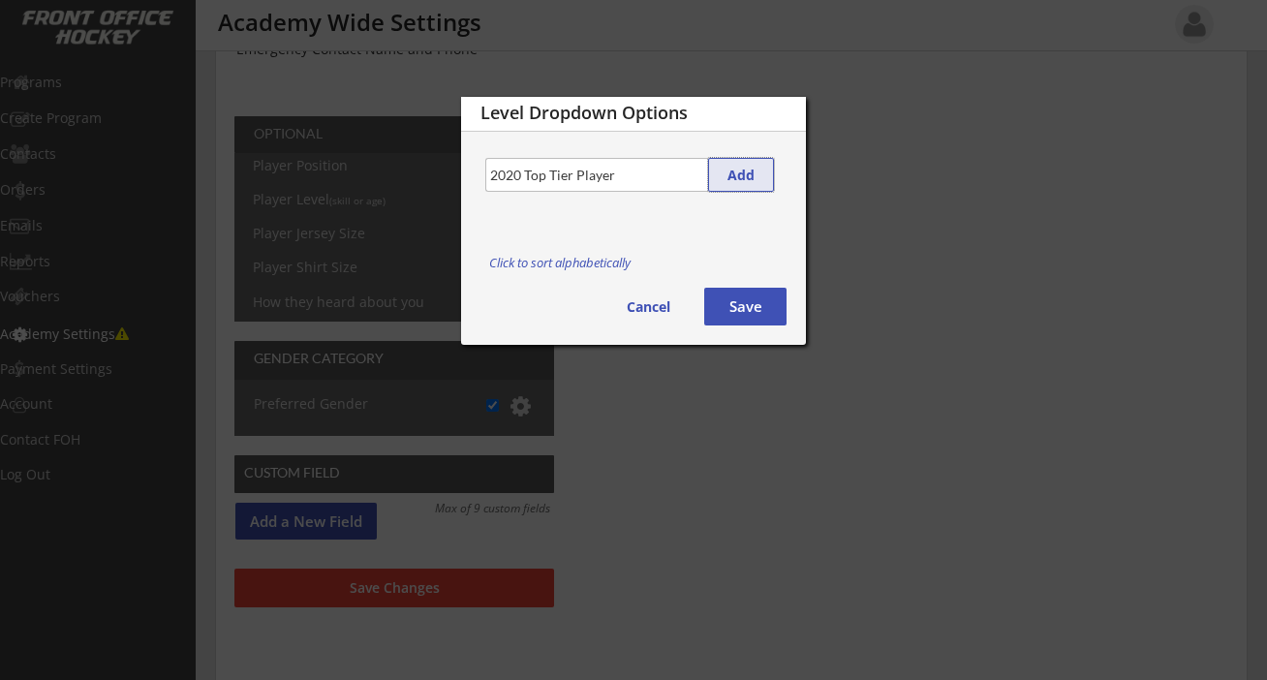
click at [744, 172] on button "Add" at bounding box center [741, 175] width 66 height 34
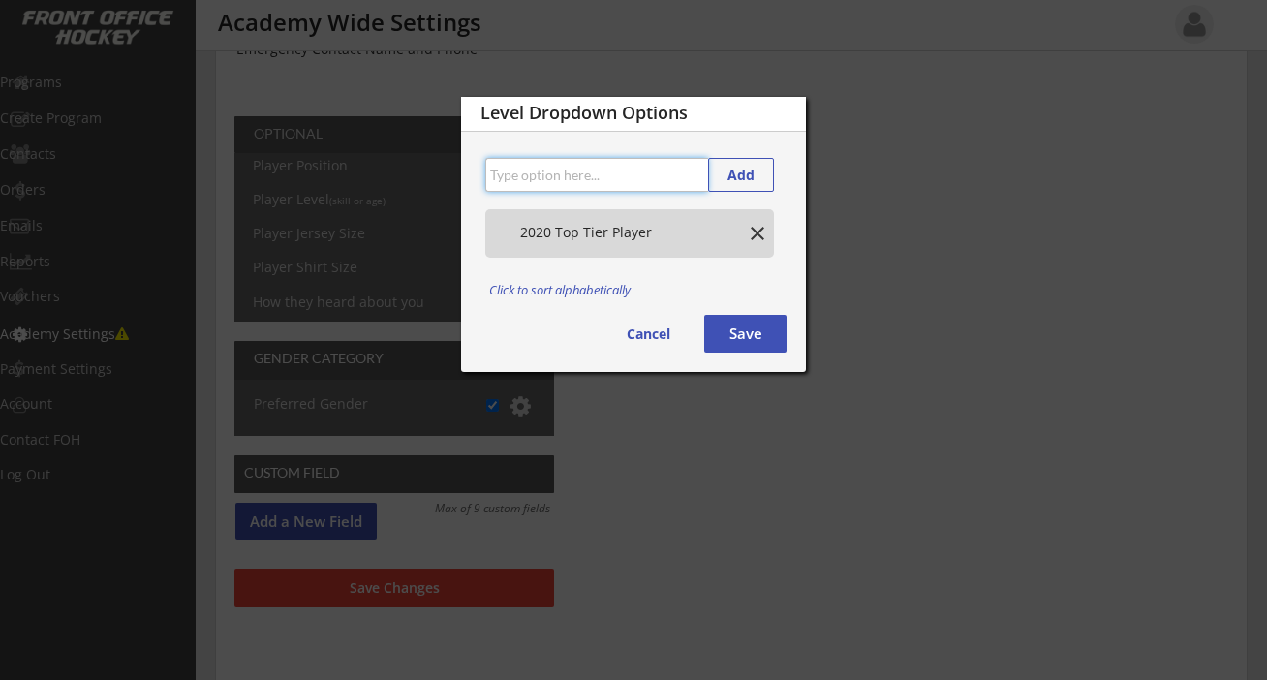
click at [625, 176] on input "input" at bounding box center [596, 175] width 223 height 34
paste input "2020 Top Tier Player"
click at [519, 181] on input "input" at bounding box center [596, 175] width 223 height 34
click at [533, 174] on input "input" at bounding box center [596, 175] width 223 height 34
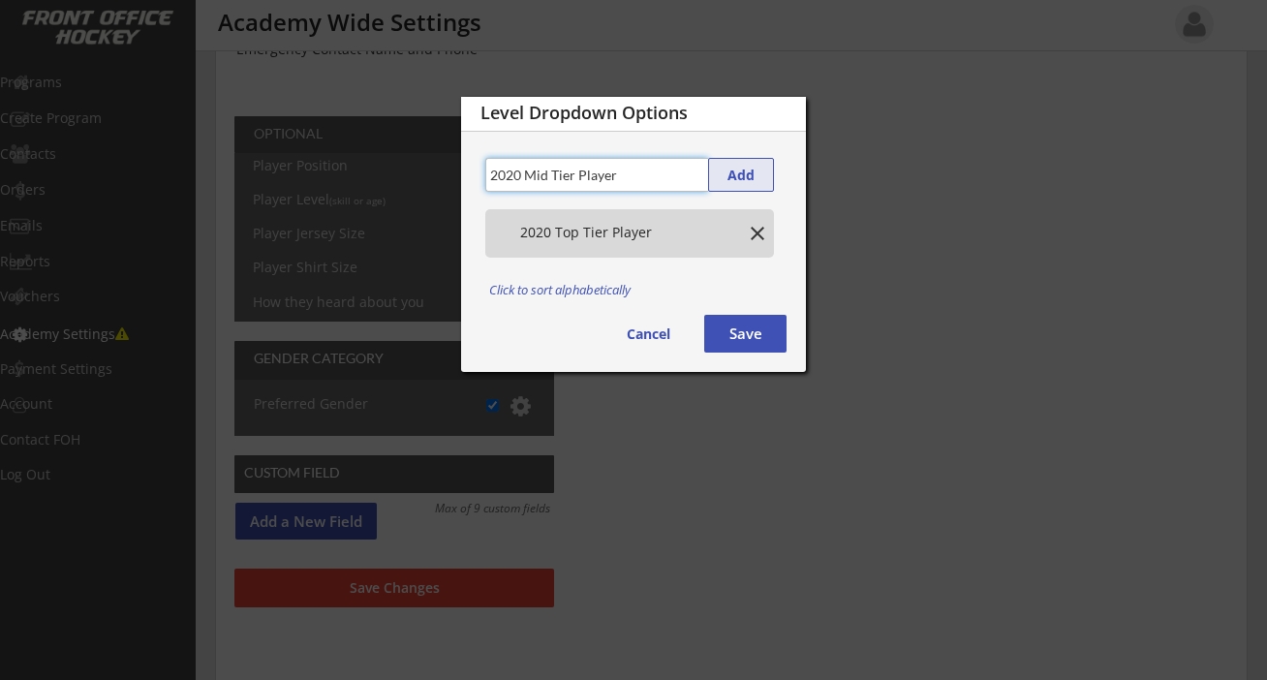
type input "2020 Mid Tier Player"
click at [738, 174] on button "Add" at bounding box center [741, 175] width 66 height 34
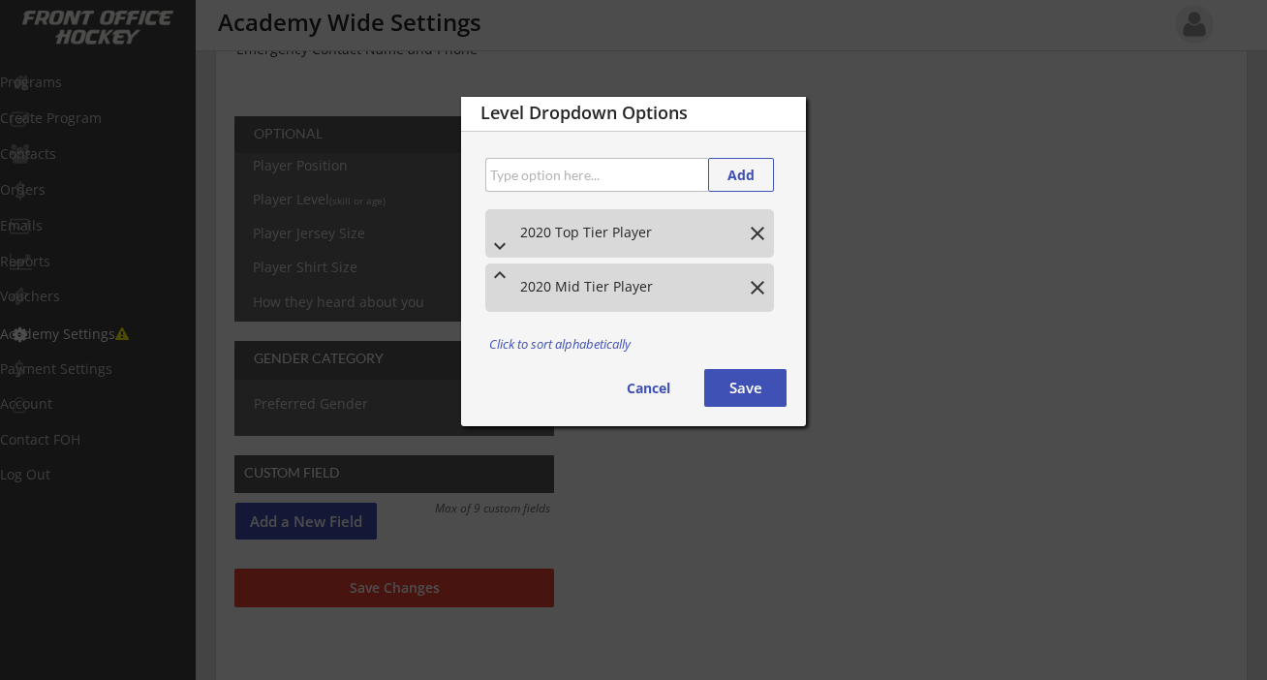
click at [658, 172] on input "input" at bounding box center [596, 175] width 223 height 34
paste input "2020 Top Tier Player"
click at [517, 177] on input "input" at bounding box center [596, 175] width 223 height 34
click at [554, 176] on input "input" at bounding box center [596, 175] width 223 height 34
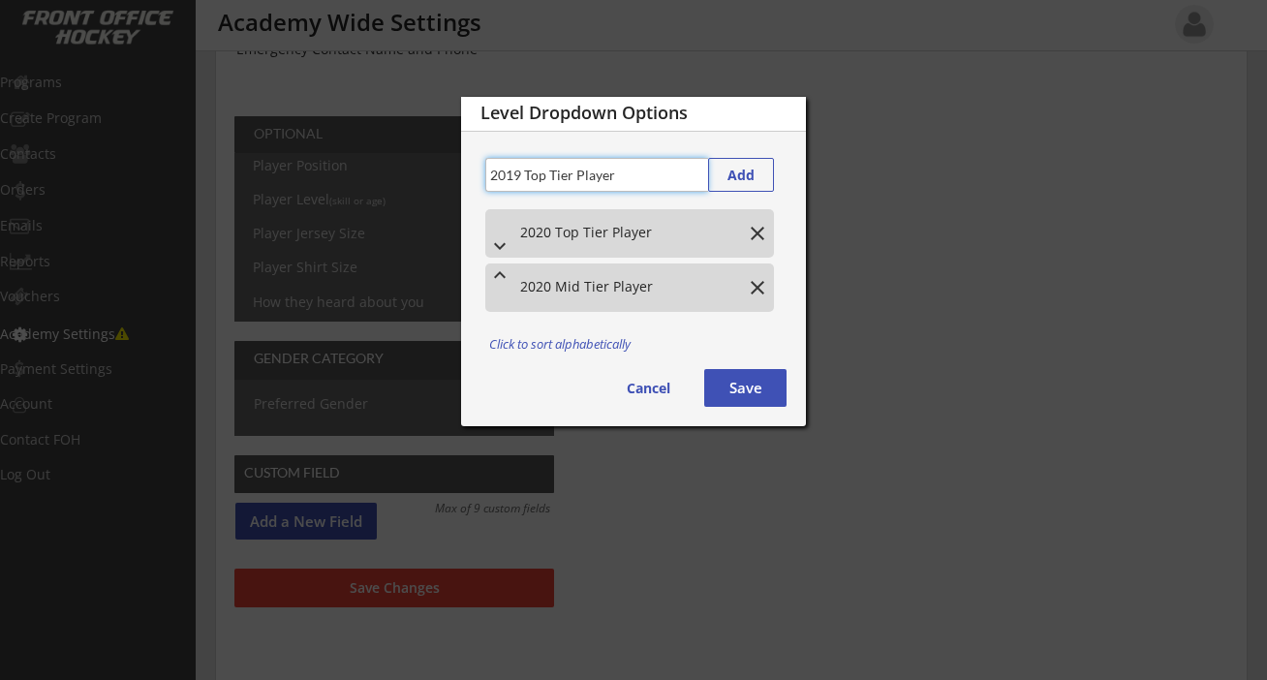
click at [554, 176] on input "input" at bounding box center [596, 175] width 223 height 34
type input "2019 Top Tier Player"
click at [733, 171] on button "Add" at bounding box center [741, 175] width 66 height 34
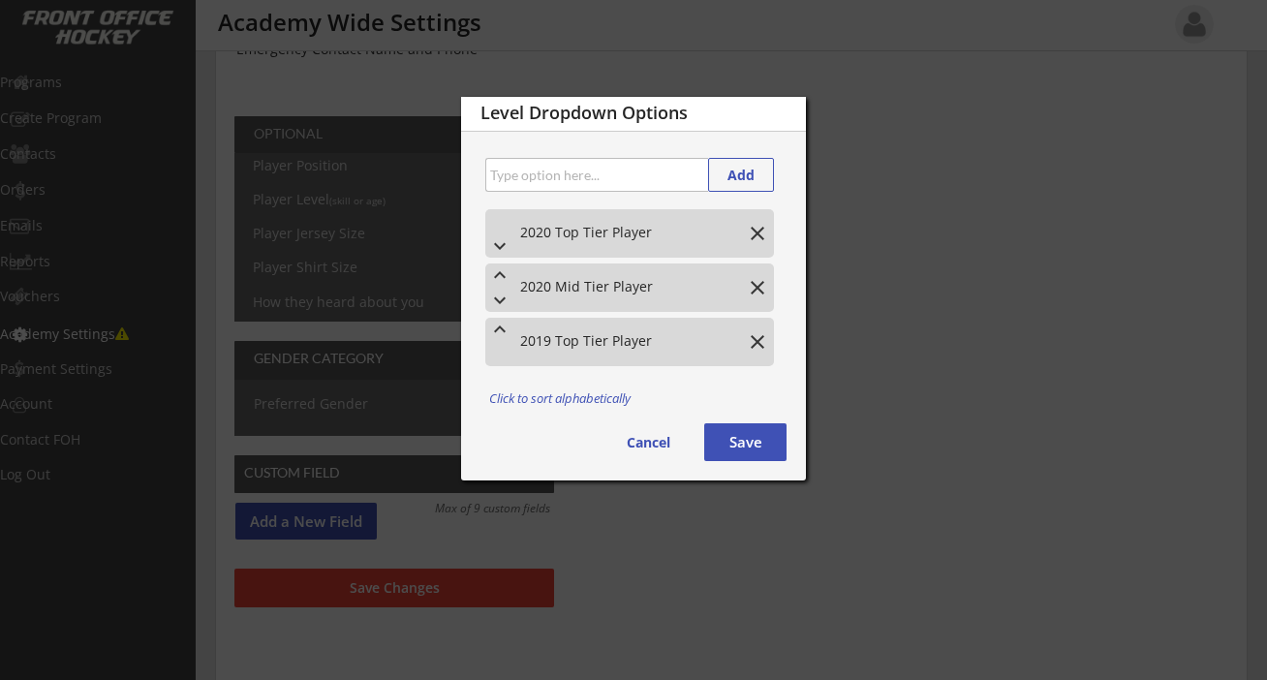
click at [633, 179] on input "input" at bounding box center [596, 175] width 223 height 34
paste input "2019 Top Tier Player"
click at [533, 178] on input "input" at bounding box center [596, 175] width 223 height 34
click at [604, 179] on input "input" at bounding box center [596, 175] width 223 height 34
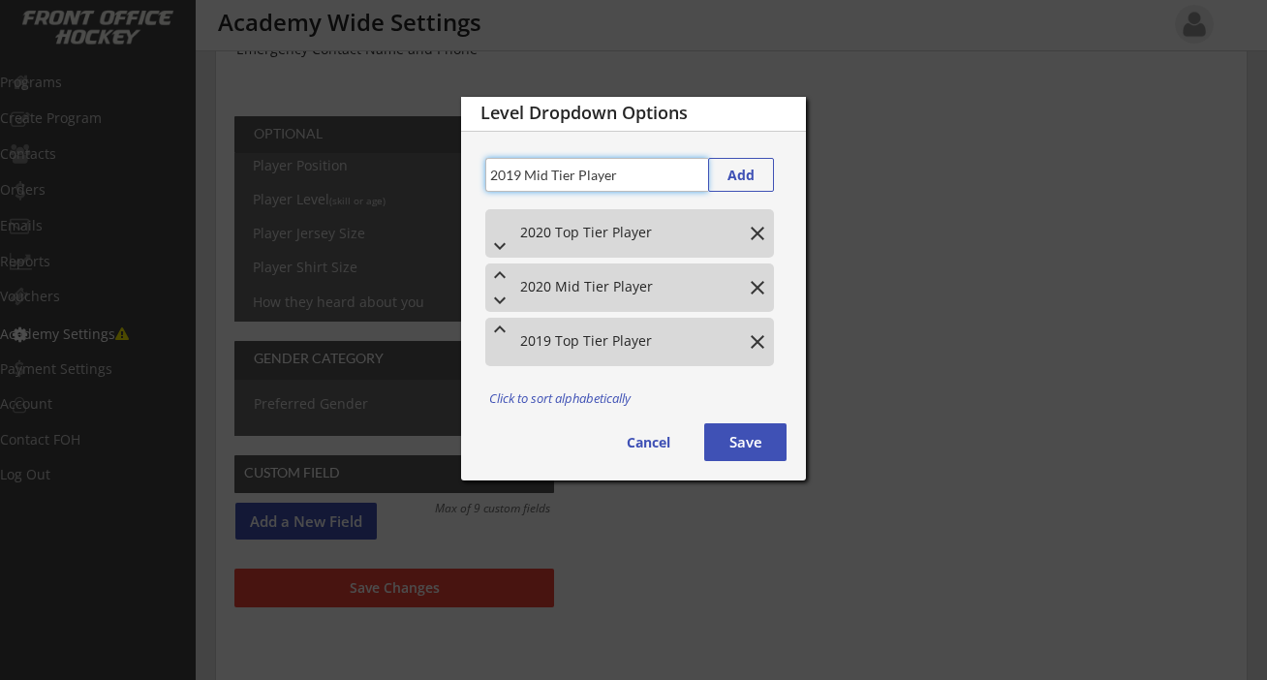
click at [604, 179] on input "input" at bounding box center [596, 175] width 223 height 34
type input "2019 Mid Tier Player"
click at [752, 172] on button "Add" at bounding box center [741, 175] width 66 height 34
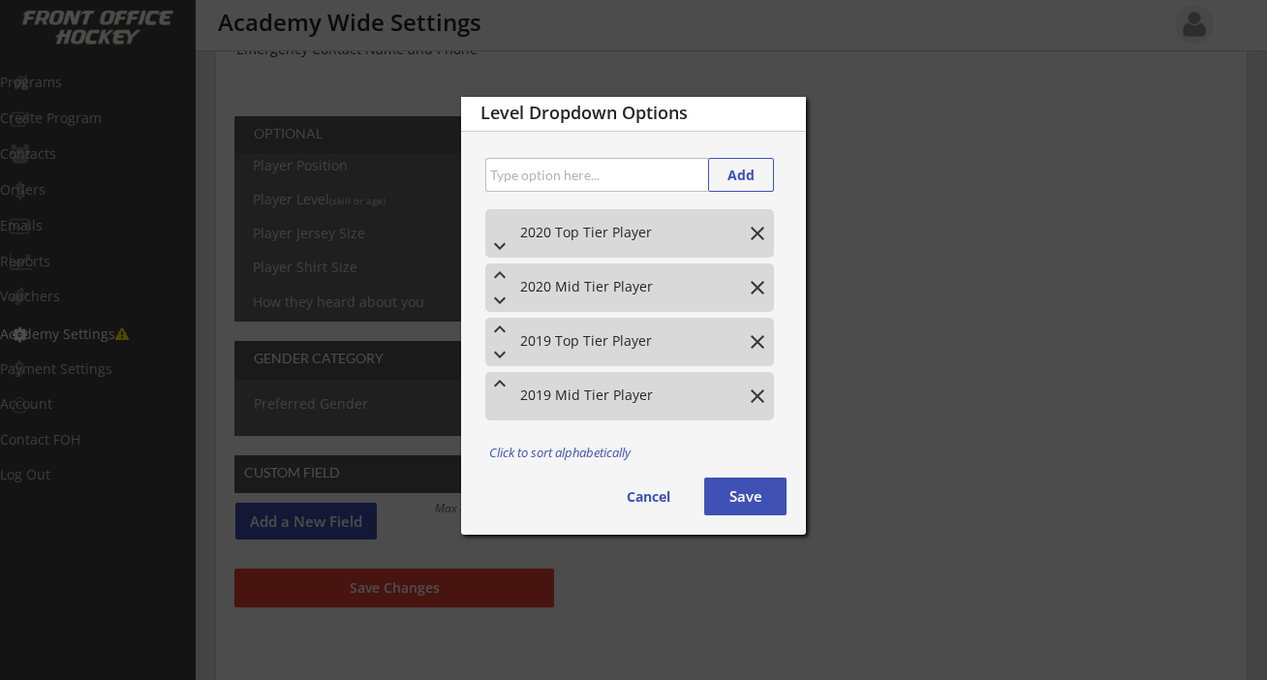
click at [626, 172] on input "input" at bounding box center [596, 175] width 223 height 34
paste input "2019 Top Tier Player"
click at [521, 176] on input "input" at bounding box center [596, 175] width 223 height 34
type input "2018 Top Tier Player"
click at [740, 171] on button "Add" at bounding box center [741, 175] width 66 height 34
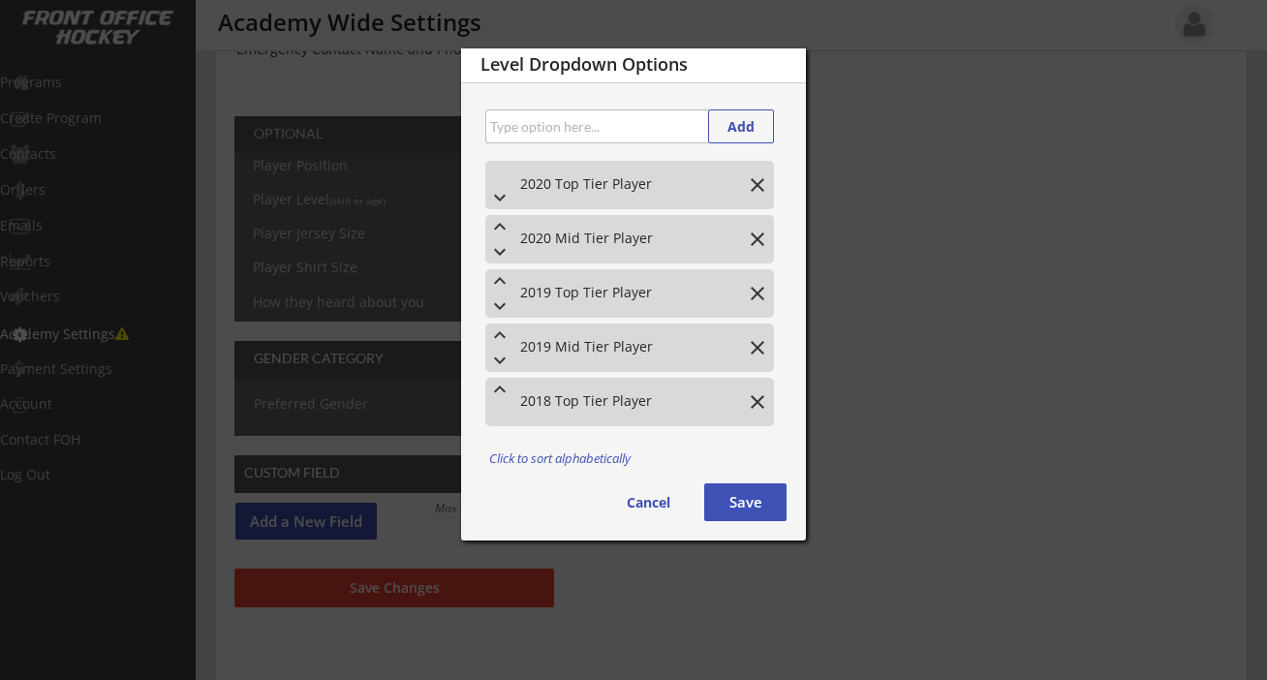
click at [627, 151] on div "Level Dropdown Options Add keyboard_arrow_down 2020 Top Tier Player close keybo…" at bounding box center [633, 294] width 345 height 492
click at [625, 136] on input "input" at bounding box center [596, 126] width 223 height 34
paste input "2019 Top Tier Player"
click at [519, 131] on input "input" at bounding box center [596, 126] width 223 height 34
click at [538, 131] on input "input" at bounding box center [596, 126] width 223 height 34
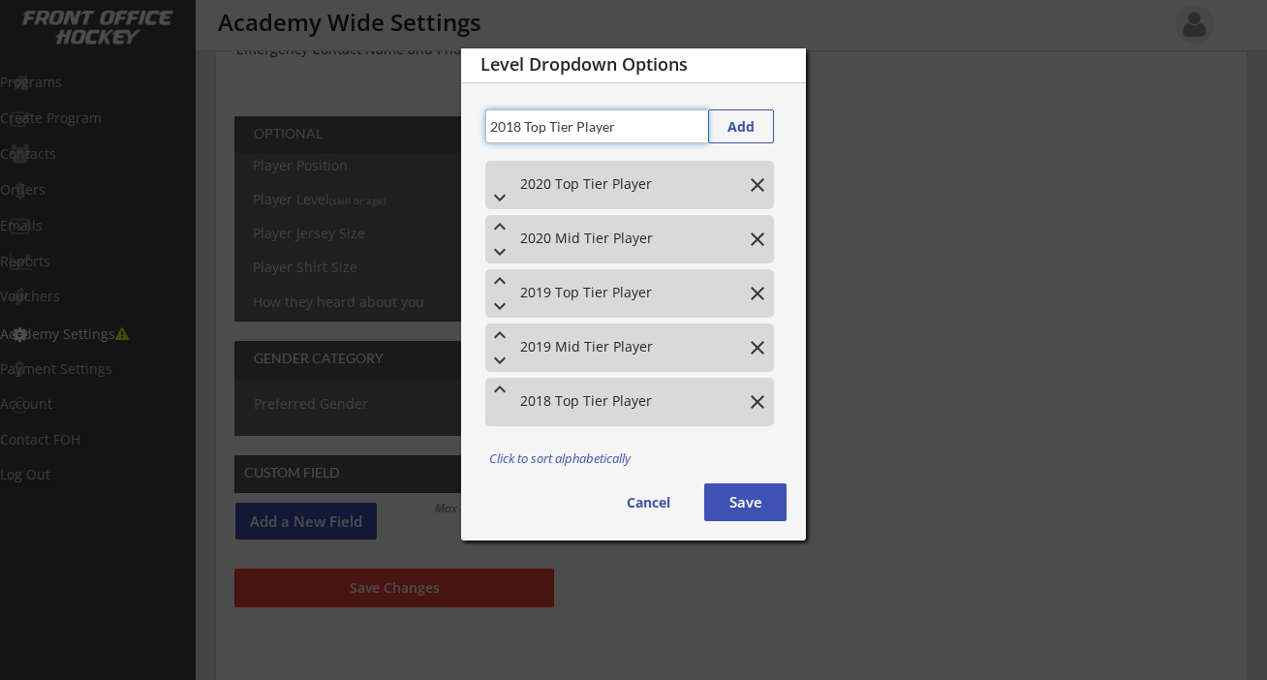
click at [538, 131] on input "input" at bounding box center [596, 126] width 223 height 34
type input "2018 Mid Tier Player"
click at [739, 128] on button "Add" at bounding box center [741, 126] width 66 height 34
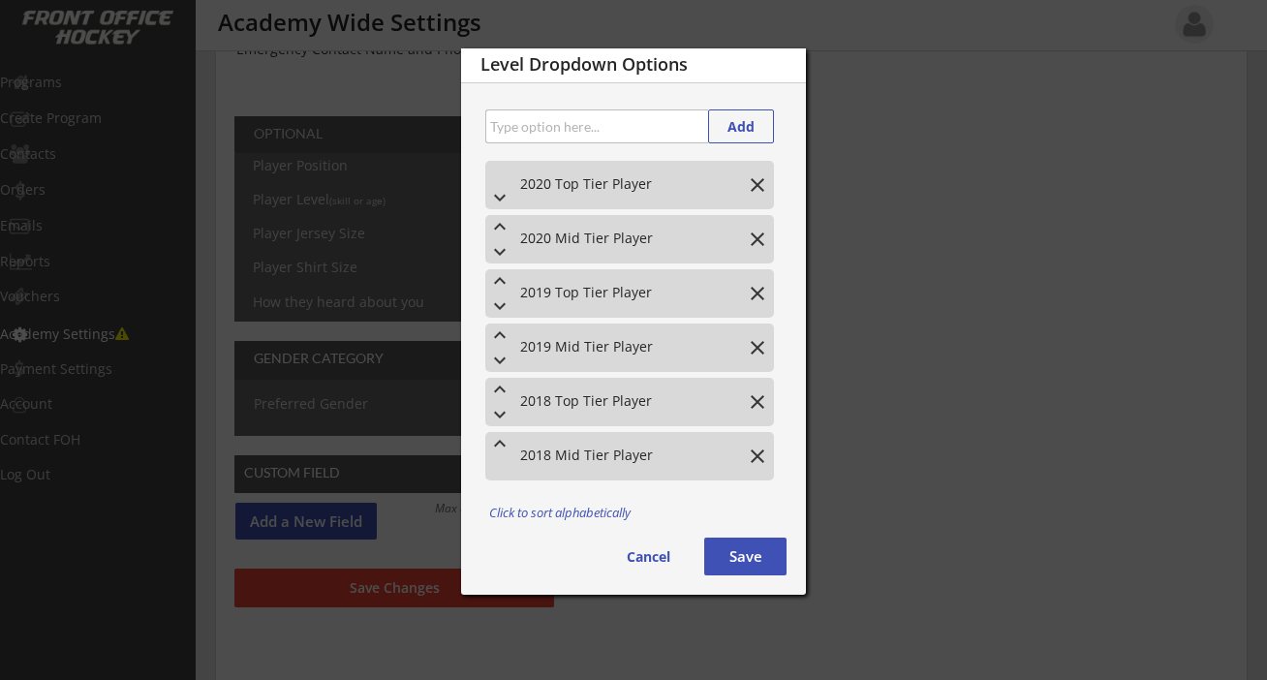
click at [617, 126] on input "input" at bounding box center [596, 126] width 223 height 34
paste input "2019 Top Tier Player"
click at [559, 126] on input "input" at bounding box center [596, 126] width 223 height 34
click at [673, 127] on input "input" at bounding box center [596, 126] width 223 height 34
click at [670, 127] on input "input" at bounding box center [596, 126] width 223 height 34
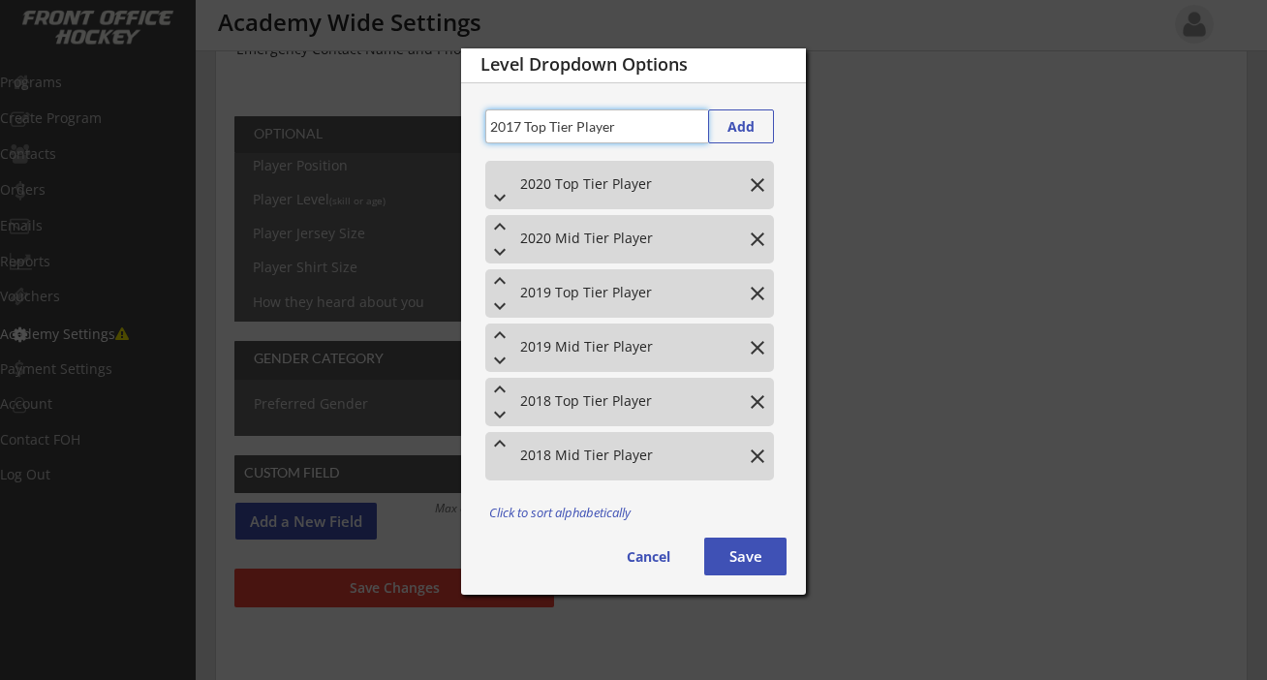
click at [670, 127] on input "input" at bounding box center [596, 126] width 223 height 34
type input "2017 Top Tier Player"
click at [739, 125] on button "Add" at bounding box center [741, 126] width 66 height 34
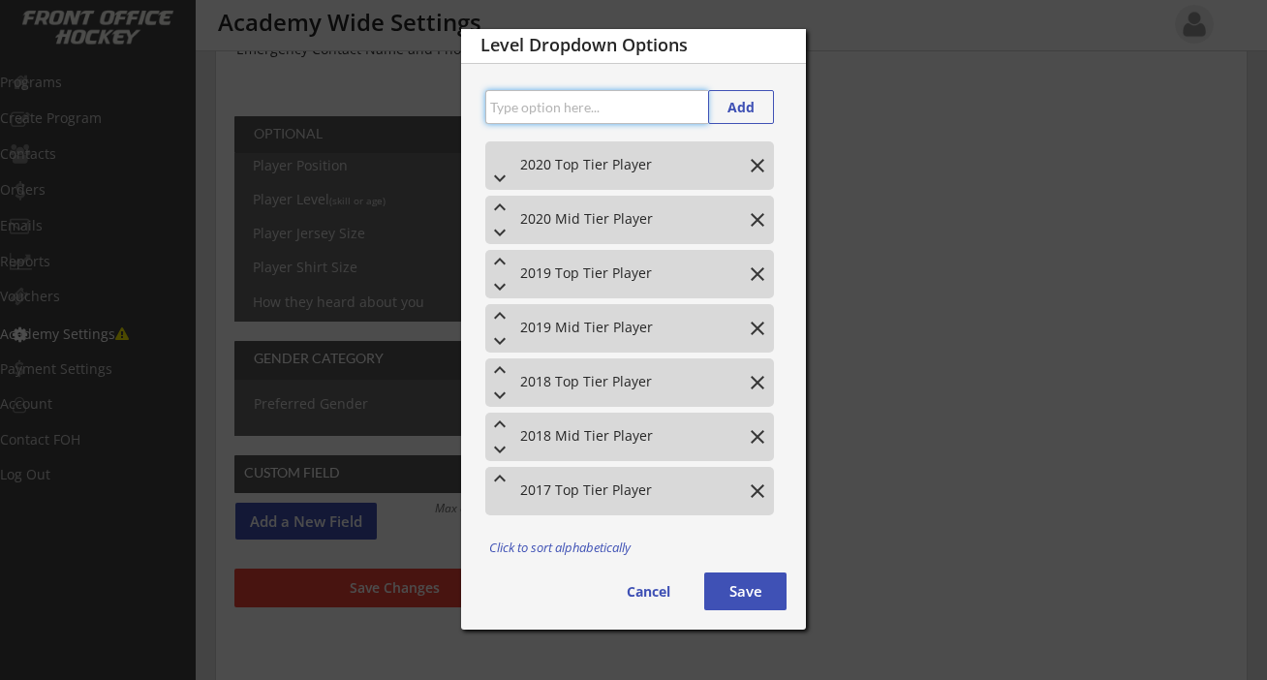
click at [647, 119] on input "input" at bounding box center [596, 107] width 223 height 34
paste input "2017 Top Tier Player"
click at [532, 113] on input "input" at bounding box center [596, 107] width 223 height 34
click at [634, 102] on input "input" at bounding box center [596, 107] width 223 height 34
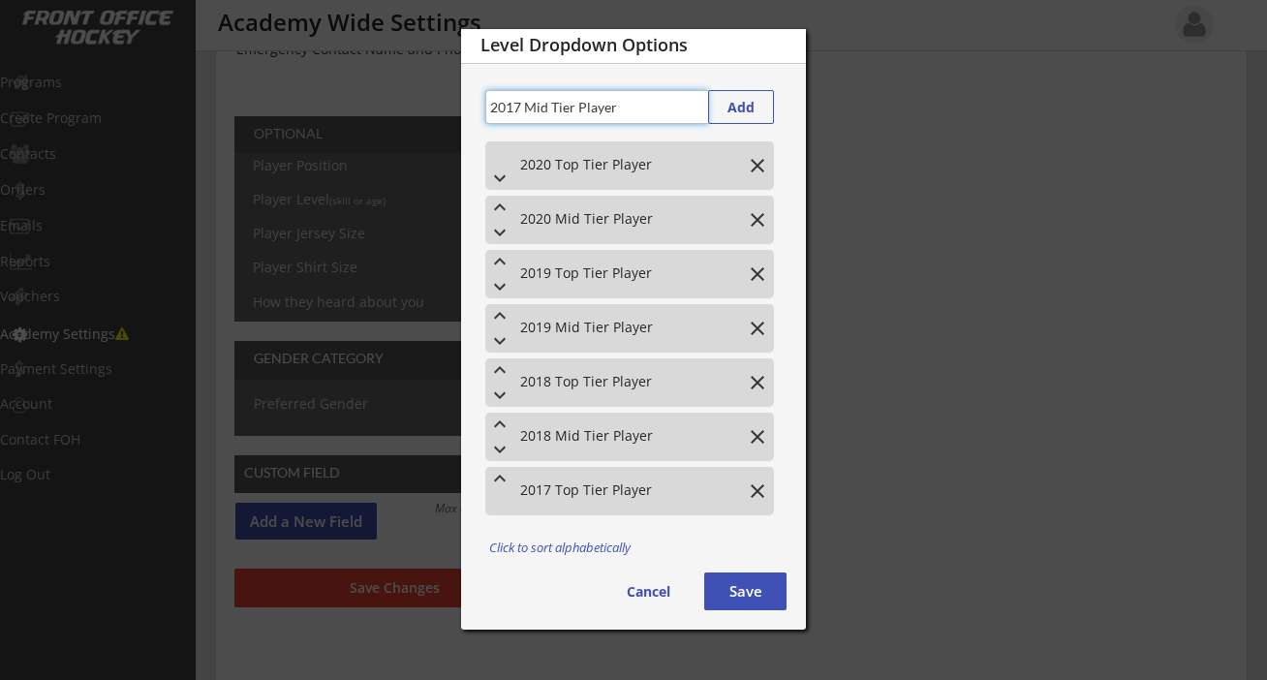
click at [634, 102] on input "input" at bounding box center [596, 107] width 223 height 34
type input "2017 Mid Tier Player"
click at [737, 109] on button "Add" at bounding box center [741, 107] width 66 height 34
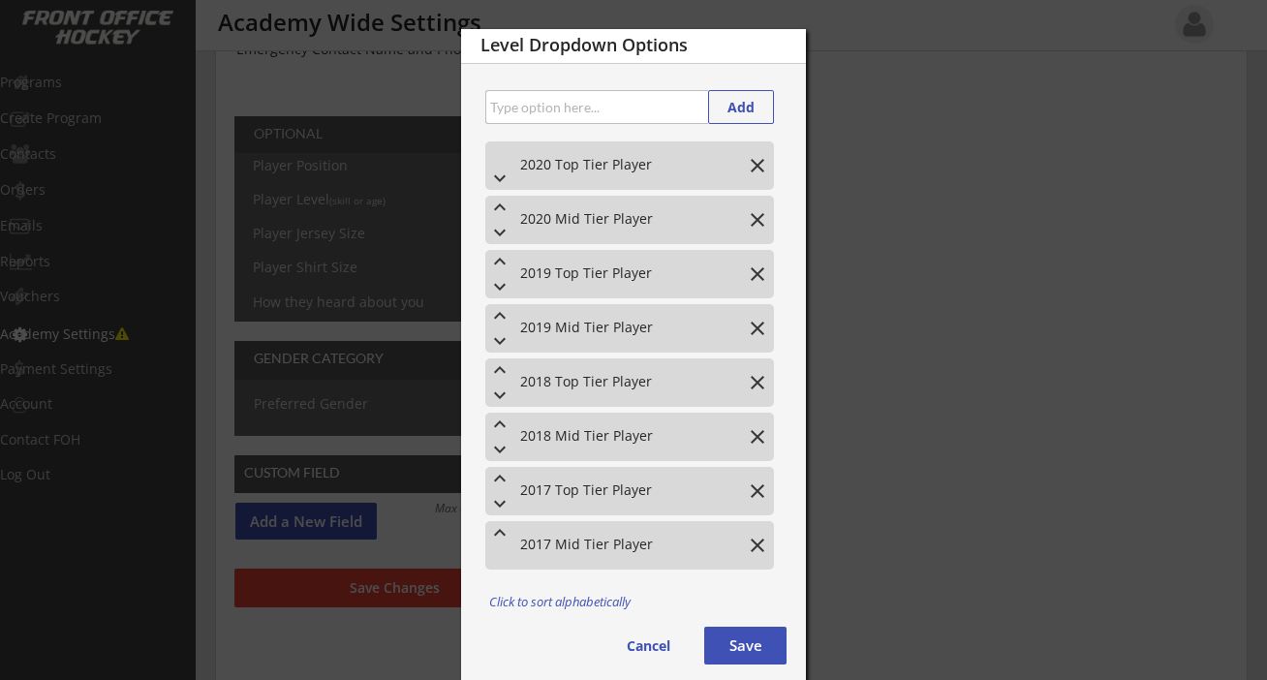
click at [571, 104] on input "input" at bounding box center [596, 107] width 223 height 34
type input "2018 HSL"
click at [722, 111] on button "Add" at bounding box center [741, 107] width 66 height 34
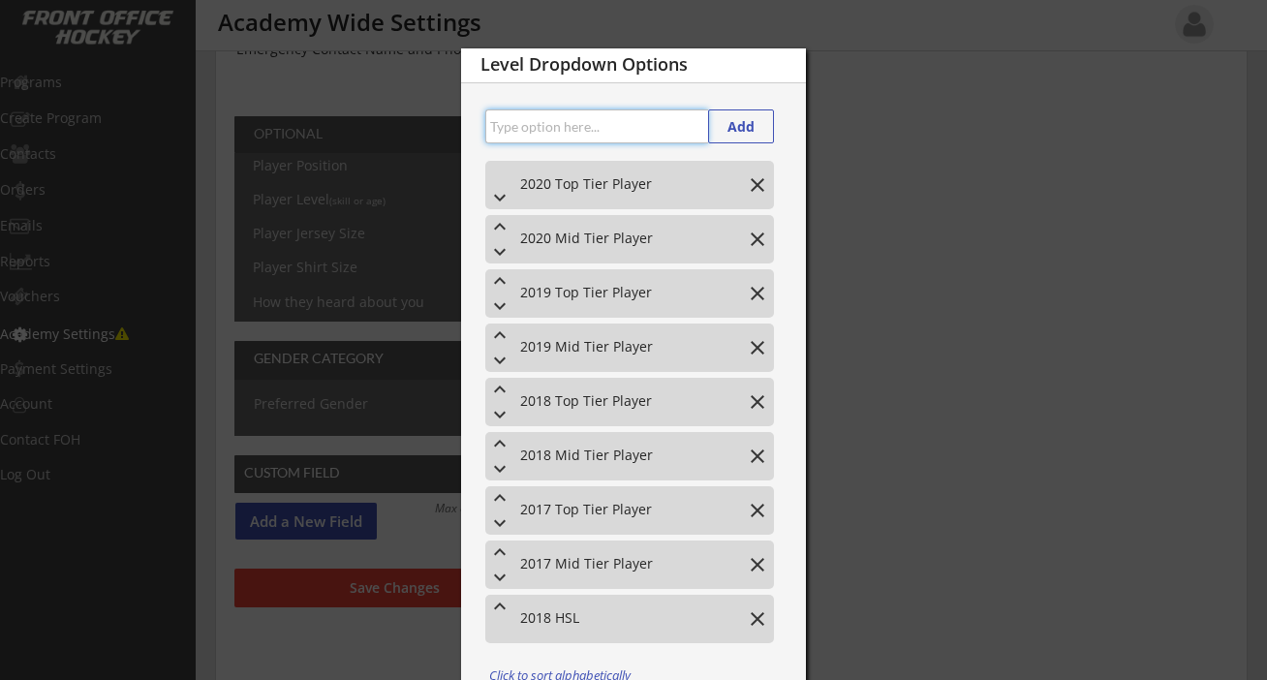
click at [619, 131] on input "input" at bounding box center [596, 126] width 223 height 34
type input "2017 HSL"
click at [741, 126] on button "Add" at bounding box center [741, 126] width 66 height 34
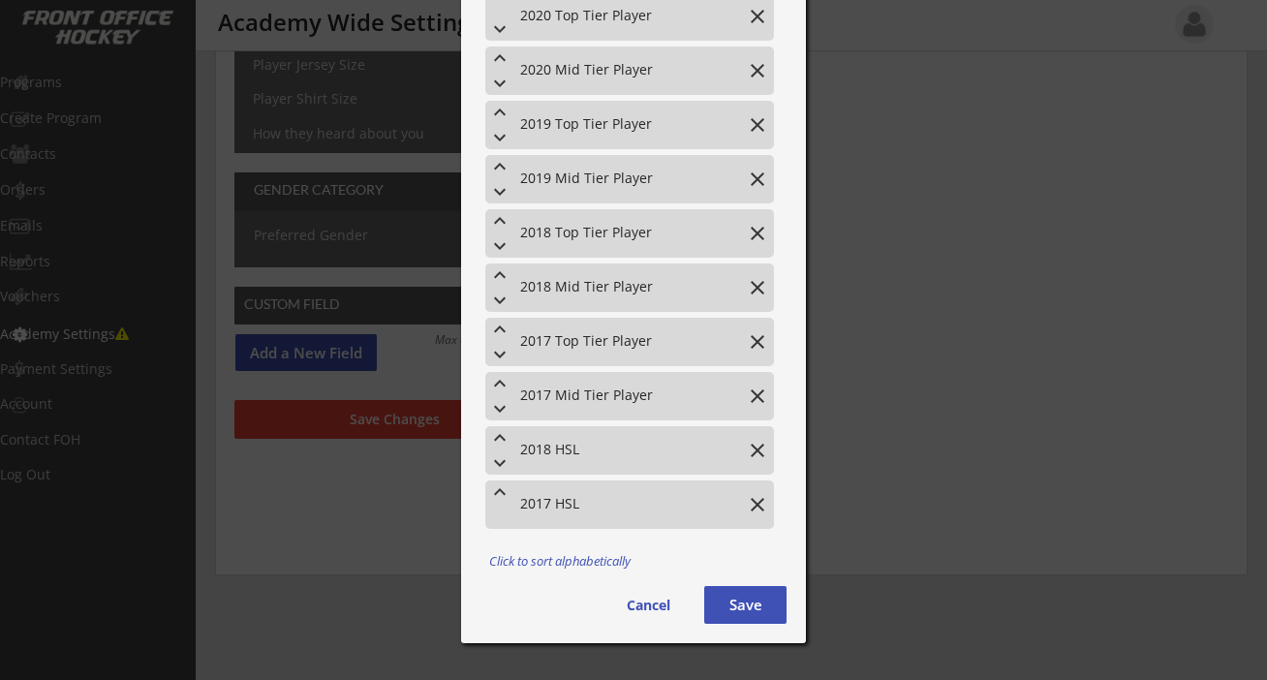
scroll to position [438, 0]
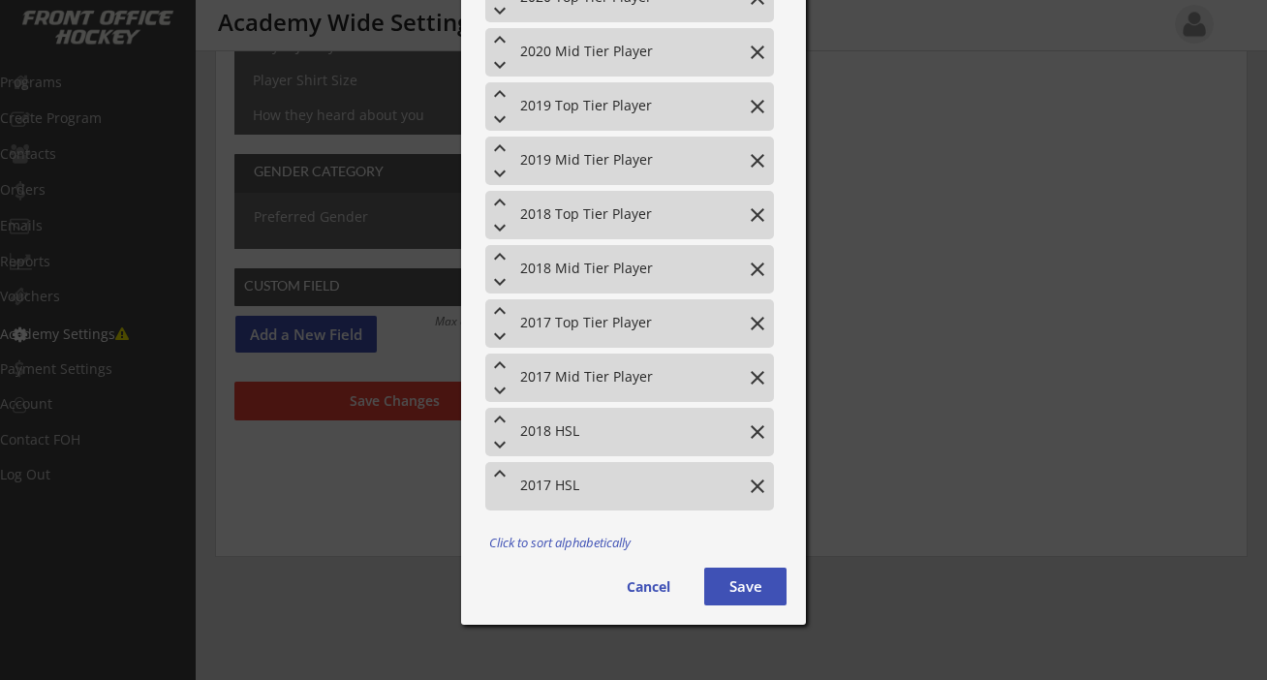
click at [498, 474] on button "keyboard_arrow_up" at bounding box center [499, 473] width 29 height 23
click at [495, 470] on button "keyboard_arrow_up" at bounding box center [499, 473] width 29 height 23
click at [504, 417] on button "keyboard_arrow_up" at bounding box center [499, 419] width 29 height 23
click at [501, 366] on button "keyboard_arrow_up" at bounding box center [499, 365] width 29 height 23
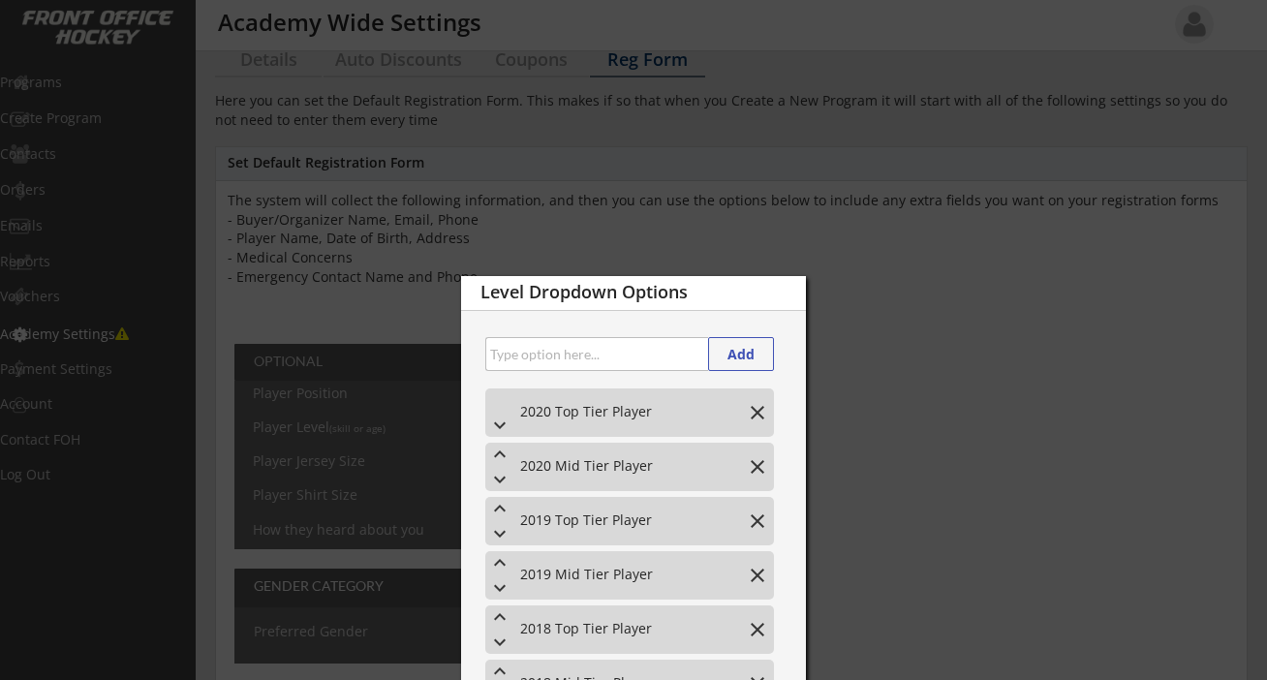
scroll to position [0, 0]
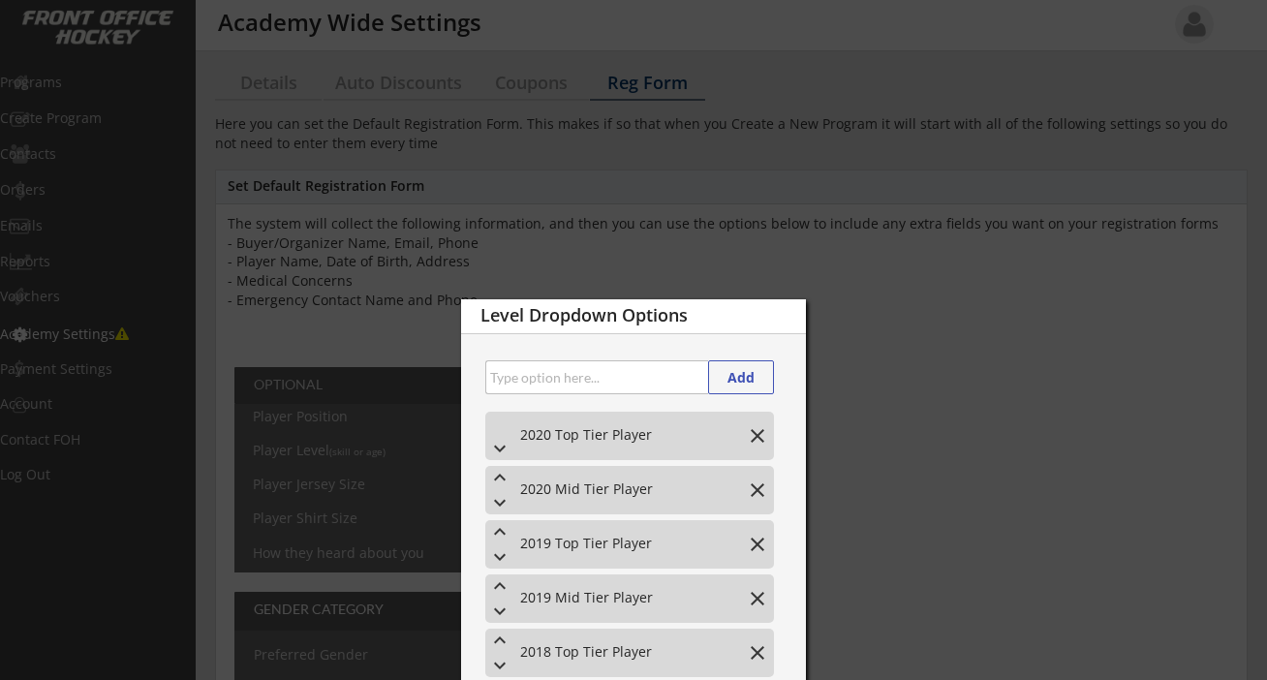
click at [539, 384] on input "input" at bounding box center [596, 377] width 223 height 34
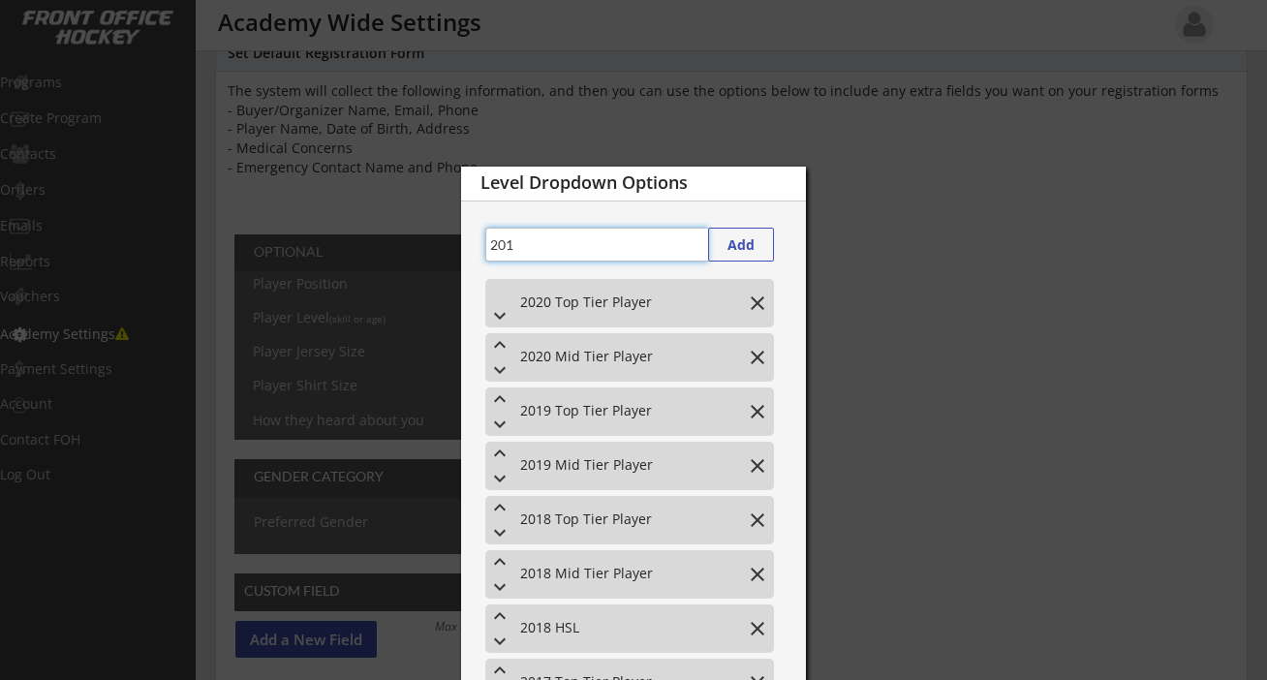
scroll to position [106, 0]
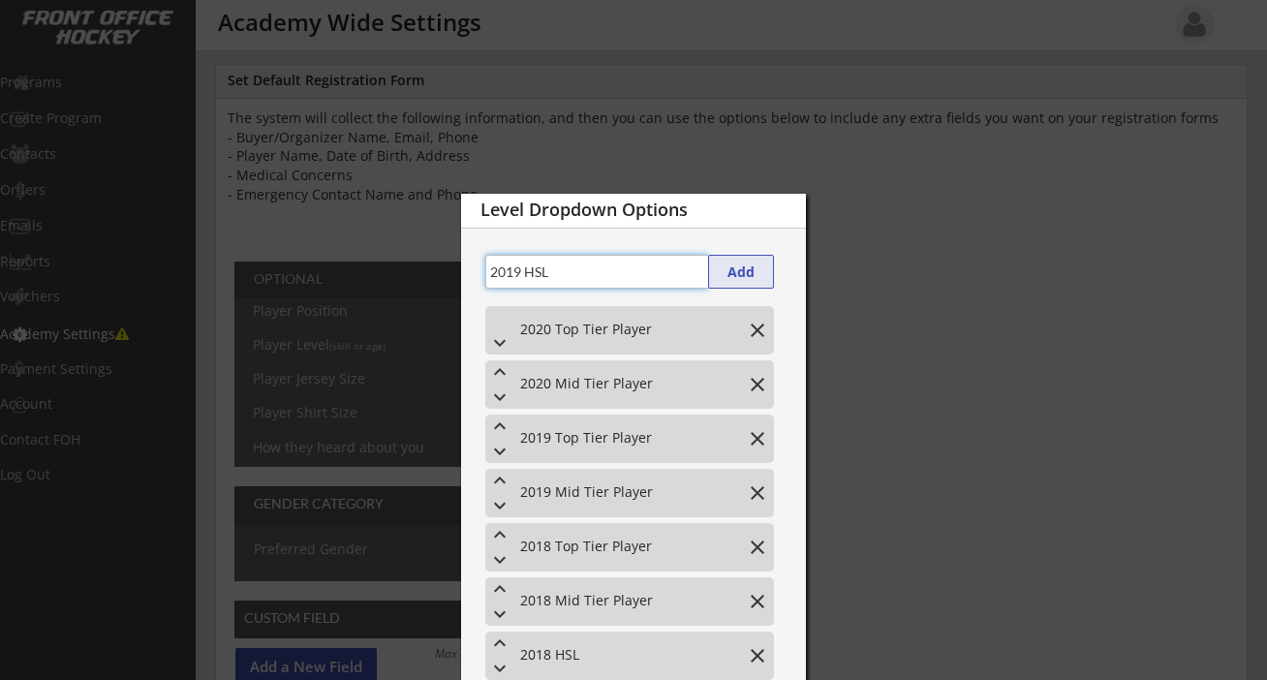
type input "2019 HSL"
click at [731, 265] on button "Add" at bounding box center [741, 272] width 66 height 34
